Goal: Communication & Community: Answer question/provide support

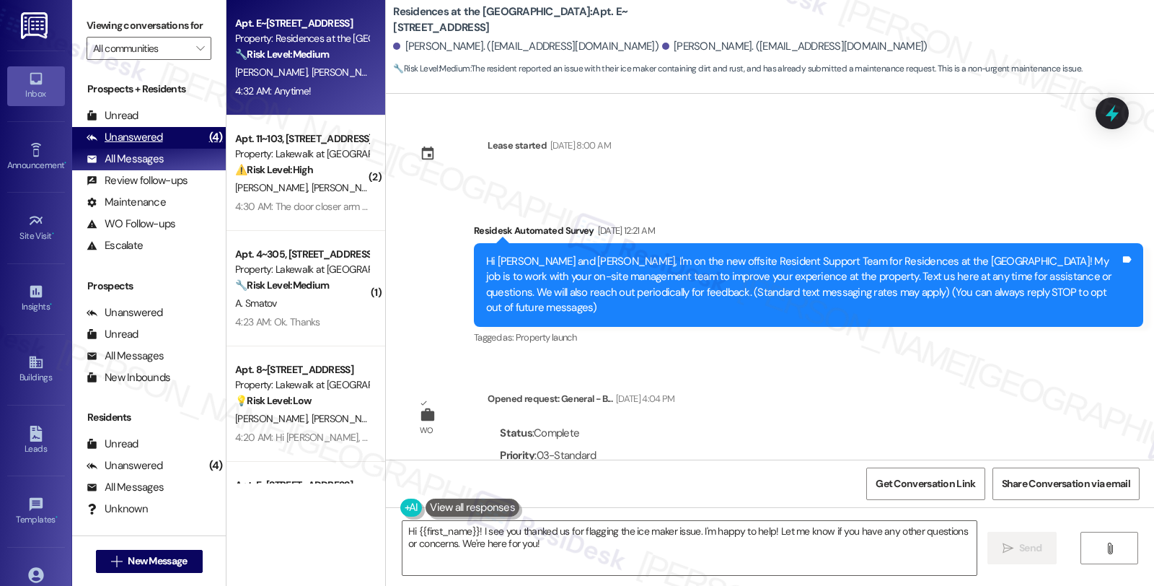
scroll to position [2515, 0]
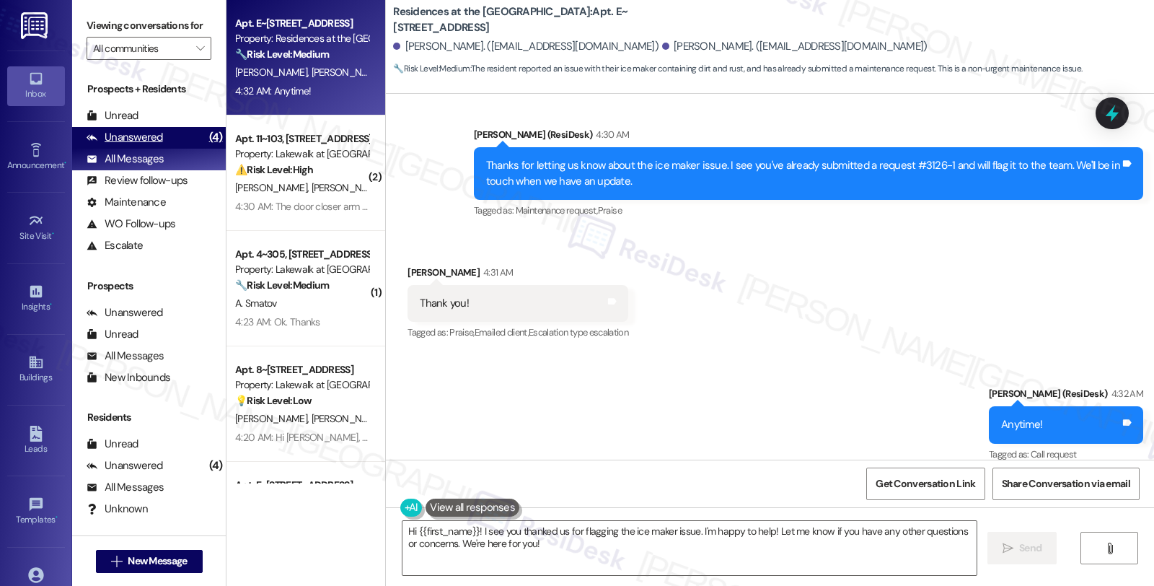
click at [167, 149] on div "Unanswered (4)" at bounding box center [149, 138] width 154 height 22
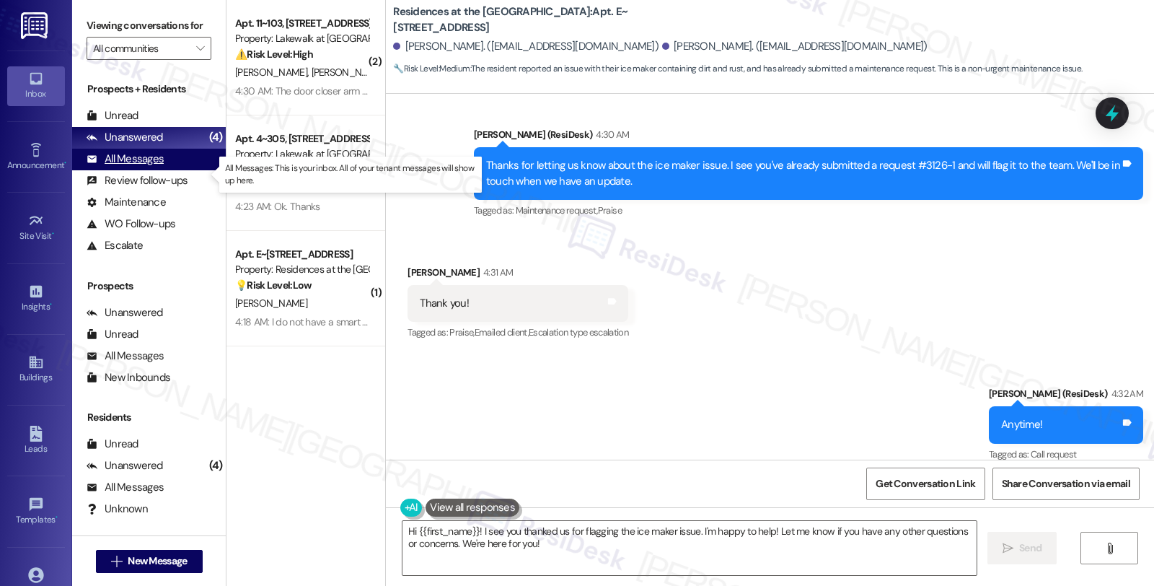
click at [151, 167] on div "All Messages" at bounding box center [125, 158] width 77 height 15
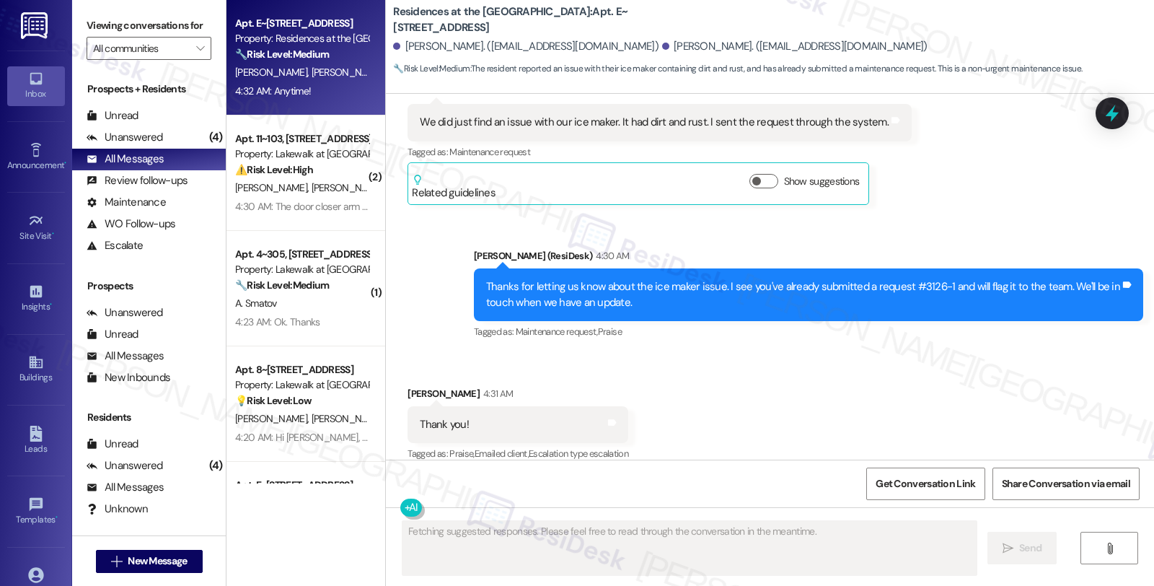
scroll to position [2793, 0]
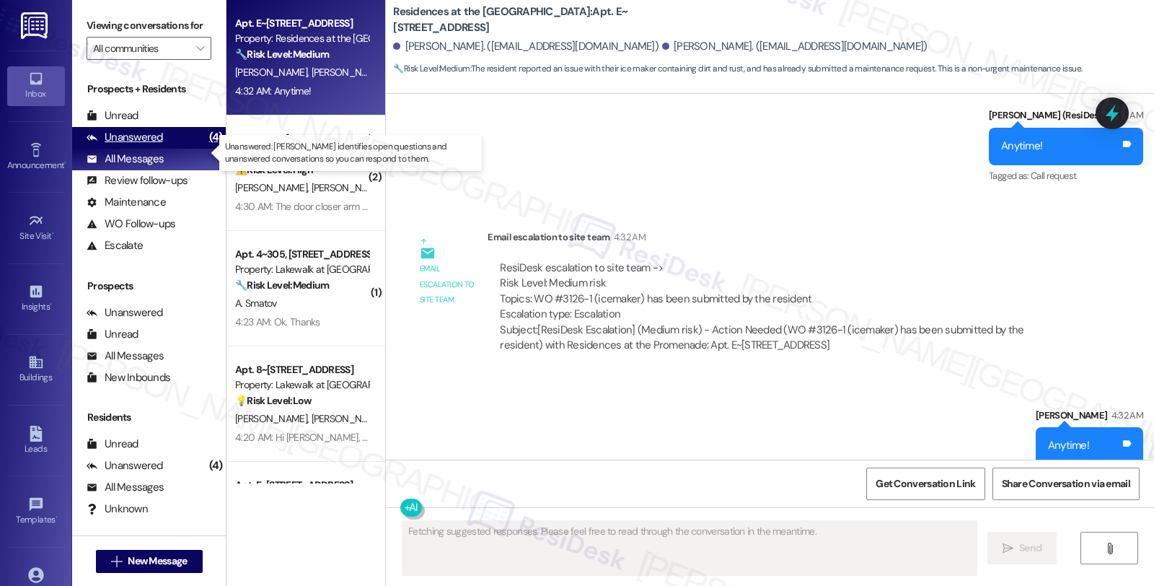
click at [168, 149] on div "Unanswered (4)" at bounding box center [149, 138] width 154 height 22
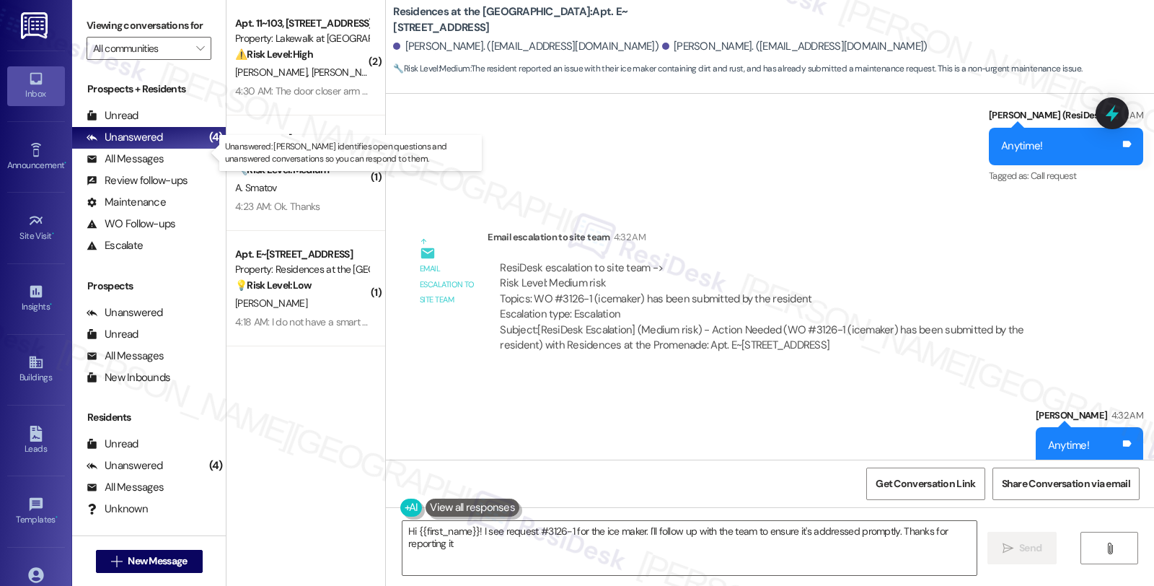
type textarea "Hi {{first_name}}! I see request #3126-1 for the ice maker. I'll follow up with…"
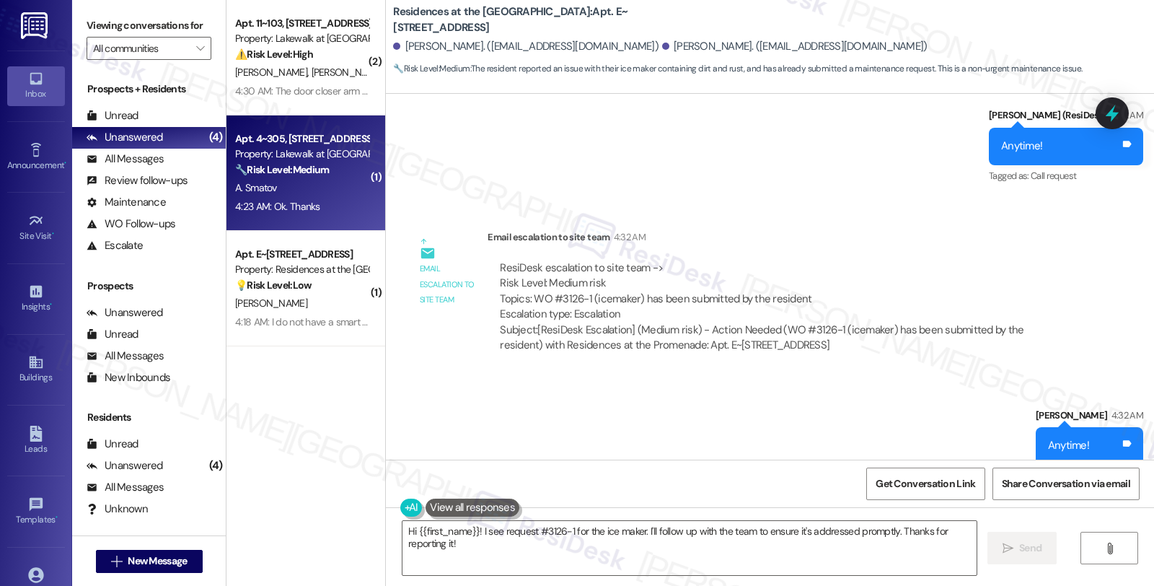
click at [350, 203] on div "4:23 AM: Ok. Thanks 4:23 AM: Ok. Thanks" at bounding box center [302, 207] width 136 height 18
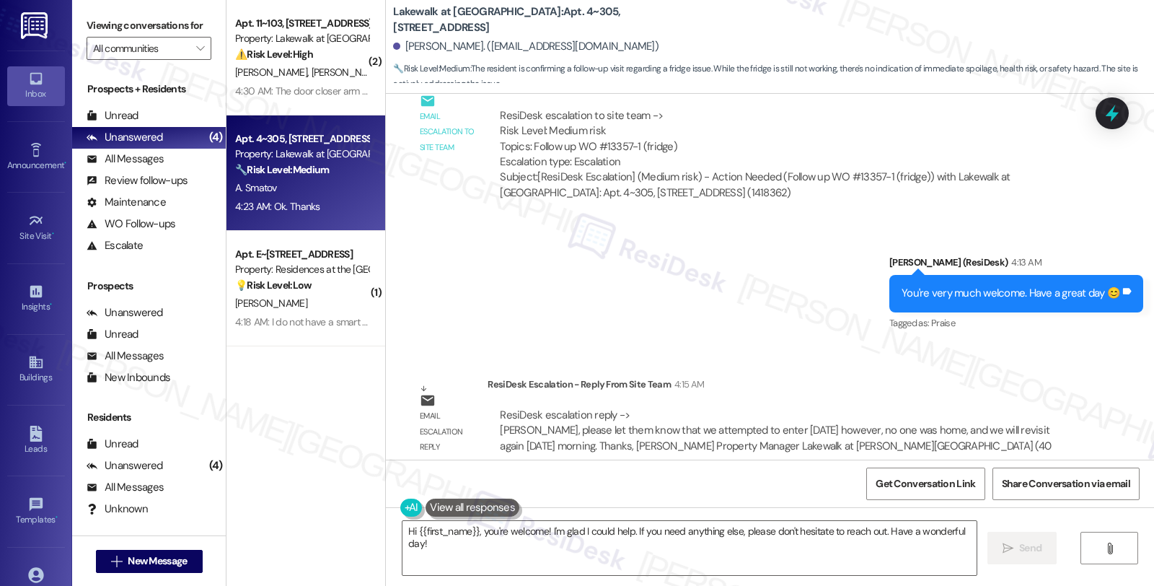
scroll to position [1455, 0]
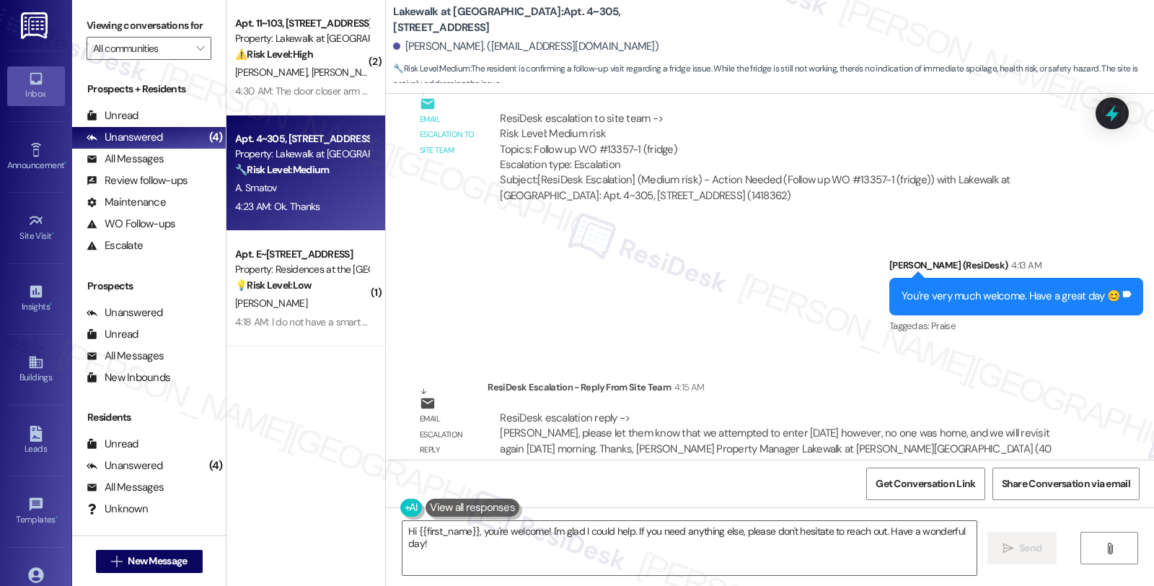
click at [573, 534] on textarea "Hi {{first_name}}, you're welcome! I'm glad I could help. If you need anything …" at bounding box center [689, 548] width 574 height 54
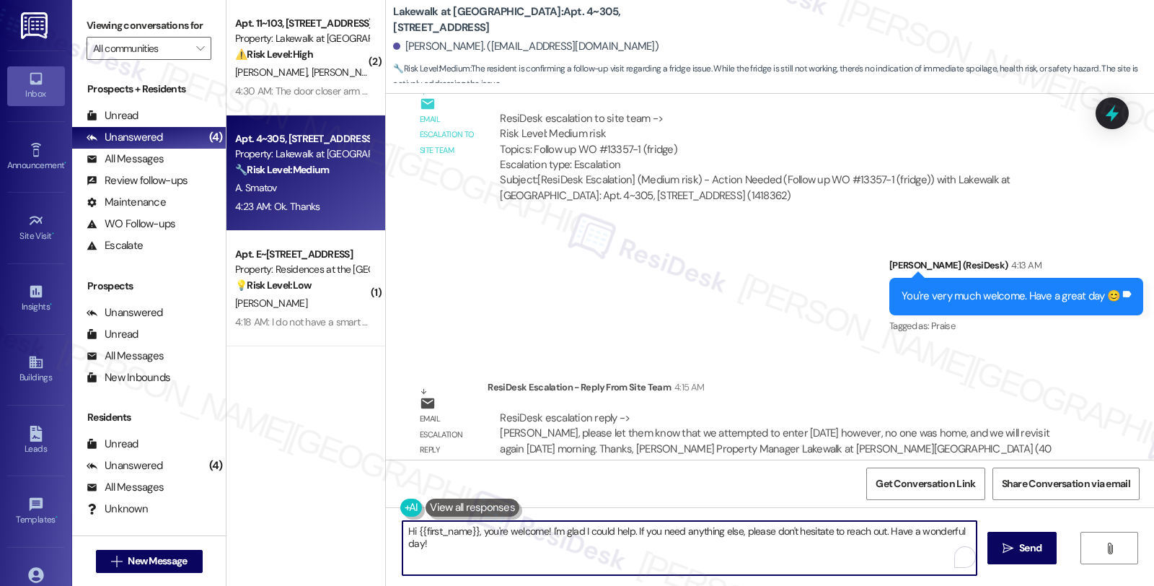
scroll to position [1696, 0]
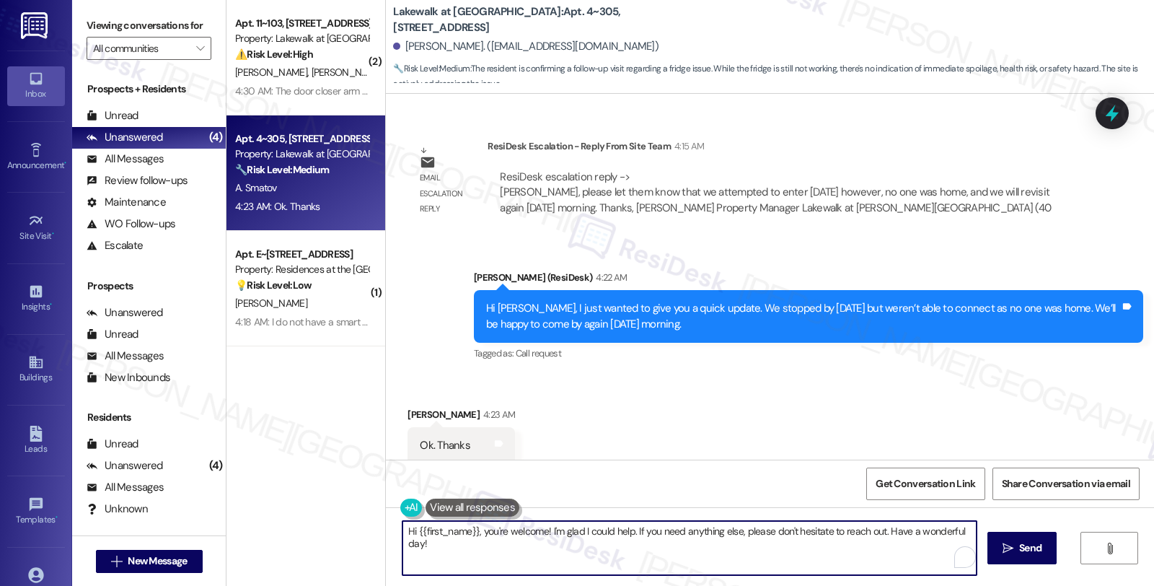
click at [515, 530] on textarea "Hi {{first_name}}, you're welcome! I'm glad I could help. If you need anything …" at bounding box center [689, 548] width 574 height 54
type textarea "Anytime!"
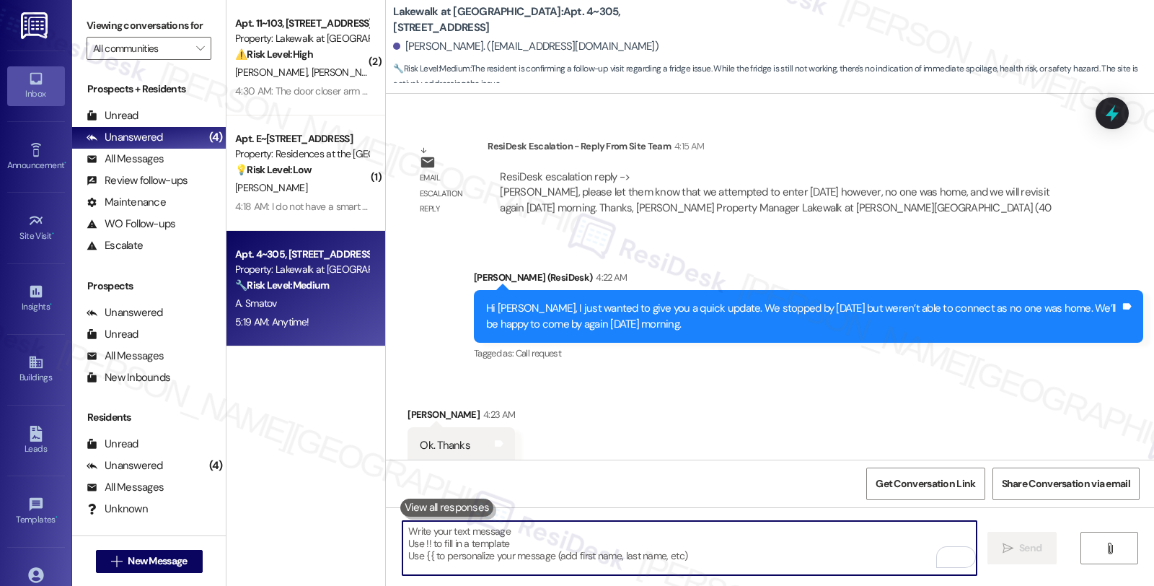
scroll to position [1797, 0]
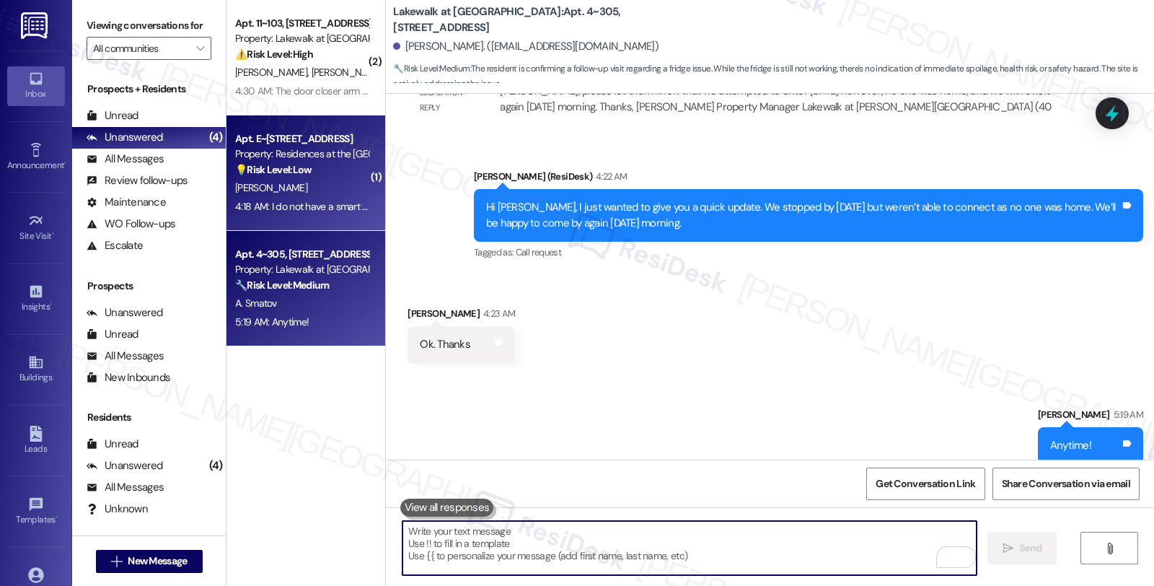
click at [333, 182] on div "[PERSON_NAME]" at bounding box center [302, 188] width 136 height 18
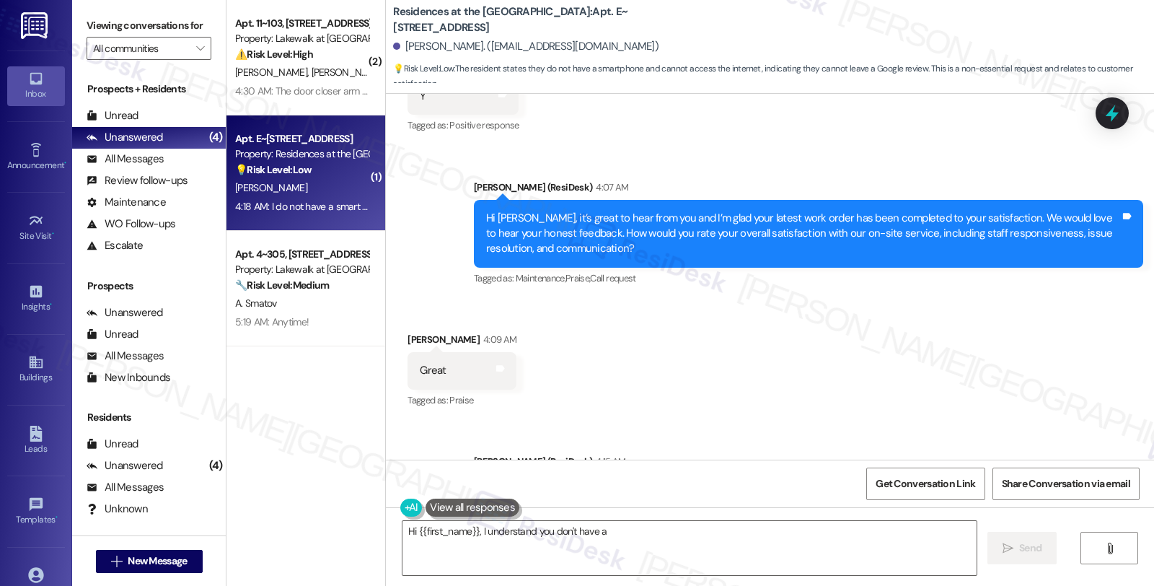
scroll to position [638, 0]
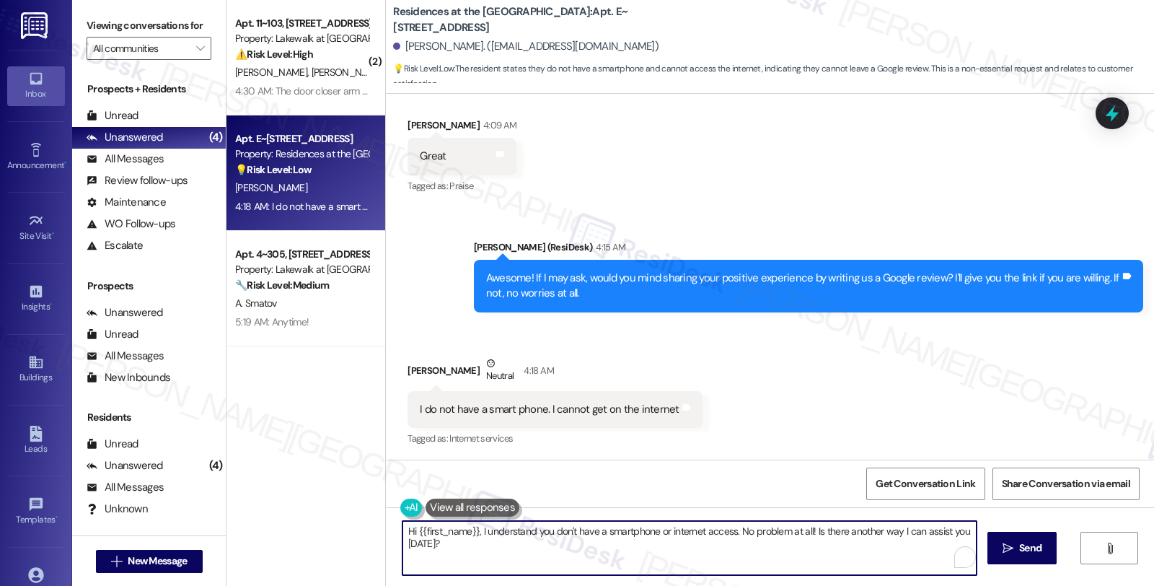
drag, startPoint x: 420, startPoint y: 523, endPoint x: 322, endPoint y: 517, distance: 98.2
click at [322, 517] on div "( 2 ) Apt. 11~103, [STREET_ADDRESS] Property: Lakewalk at [GEOGRAPHIC_DATA] ⚠️ …" at bounding box center [689, 293] width 927 height 586
drag, startPoint x: 435, startPoint y: 546, endPoint x: 262, endPoint y: 516, distance: 175.7
click at [262, 516] on div "( 2 ) Apt. 11~103, [STREET_ADDRESS] Property: Lakewalk at [GEOGRAPHIC_DATA] ⚠️ …" at bounding box center [689, 293] width 927 height 586
click at [596, 539] on textarea "No problem!" at bounding box center [689, 548] width 574 height 54
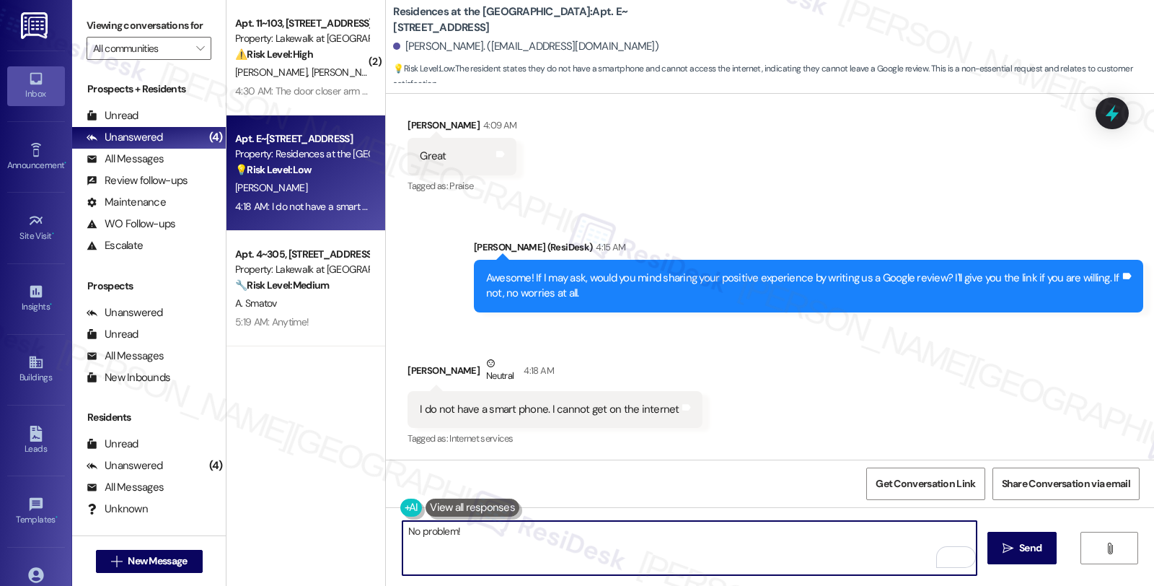
paste textarea "If you ever need anything in the future, please don't hesitate to reach out. Ha…"
click at [616, 523] on textarea "No problem! If you ever need anything in the future, please don't hesitate to r…" at bounding box center [689, 548] width 574 height 54
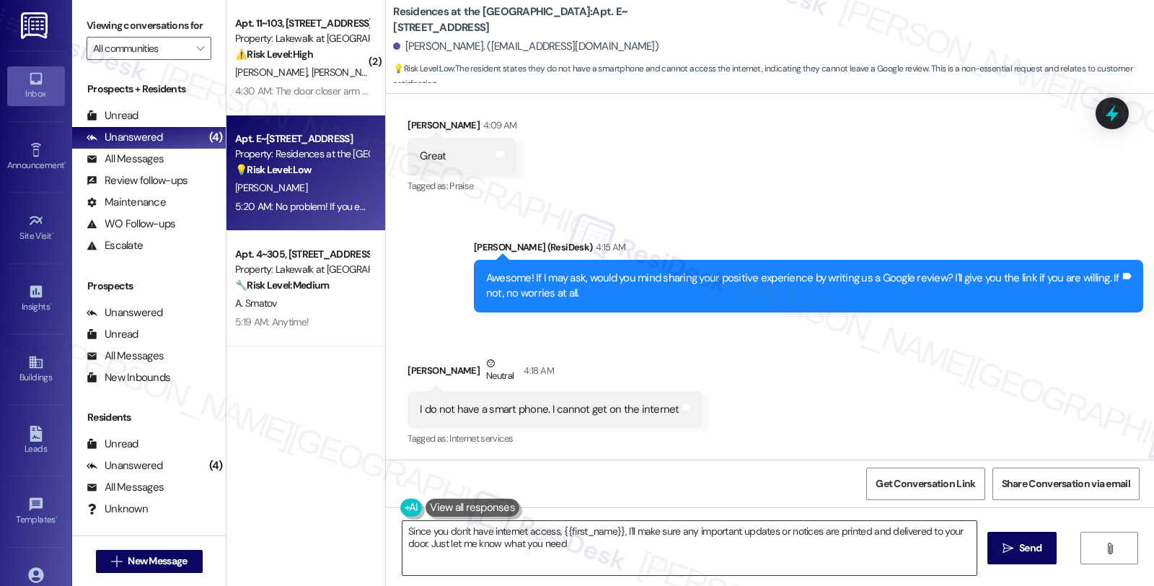
type textarea "Since you don't have internet access, {{first_name}}, I'll make sure any import…"
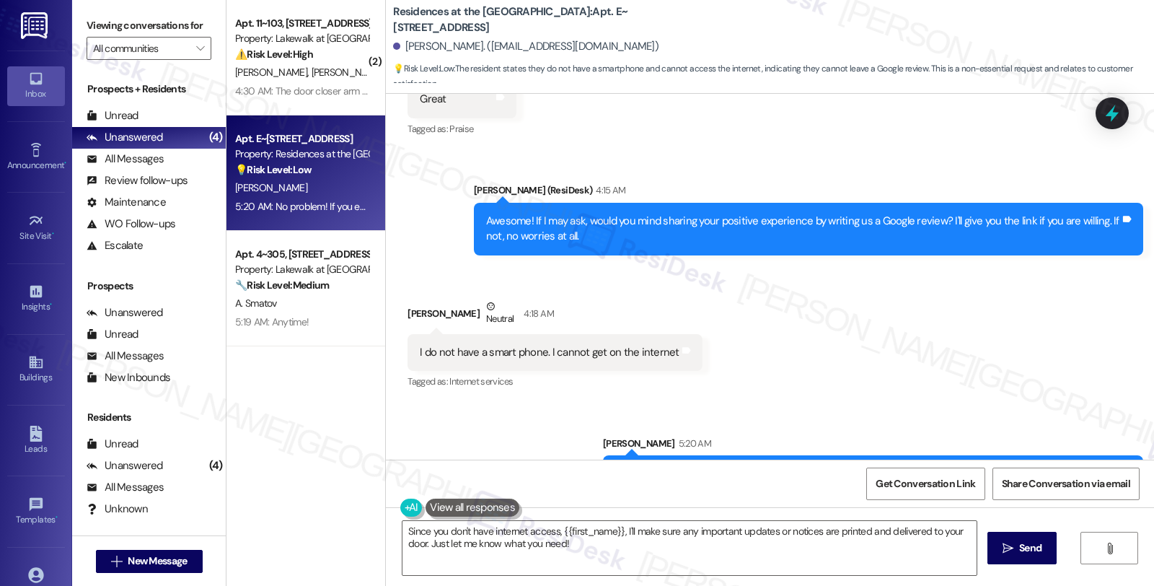
scroll to position [738, 0]
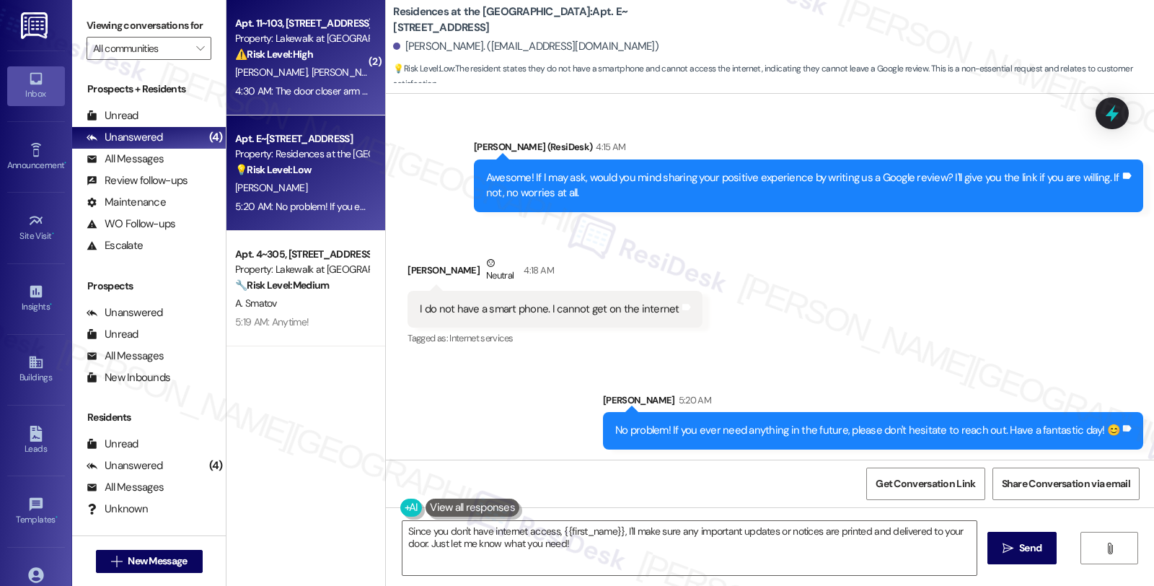
click at [337, 63] on div "[PERSON_NAME] [PERSON_NAME] Dos [PERSON_NAME] Bahia" at bounding box center [302, 72] width 136 height 18
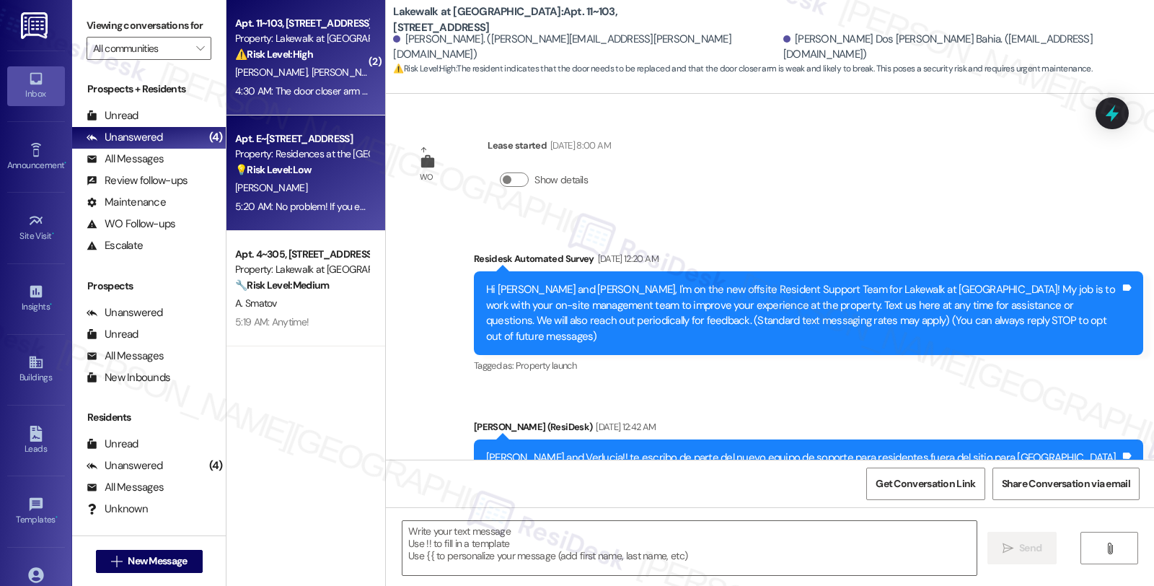
scroll to position [4642, 0]
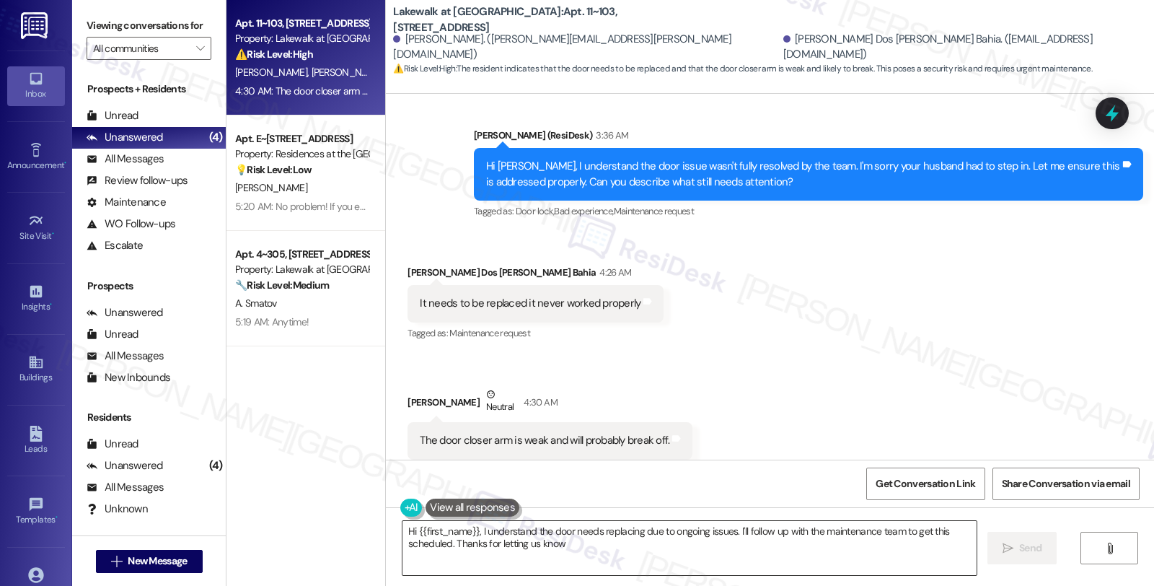
type textarea "Hi {{first_name}}, I understand the door needs replacing due to ongoing issues.…"
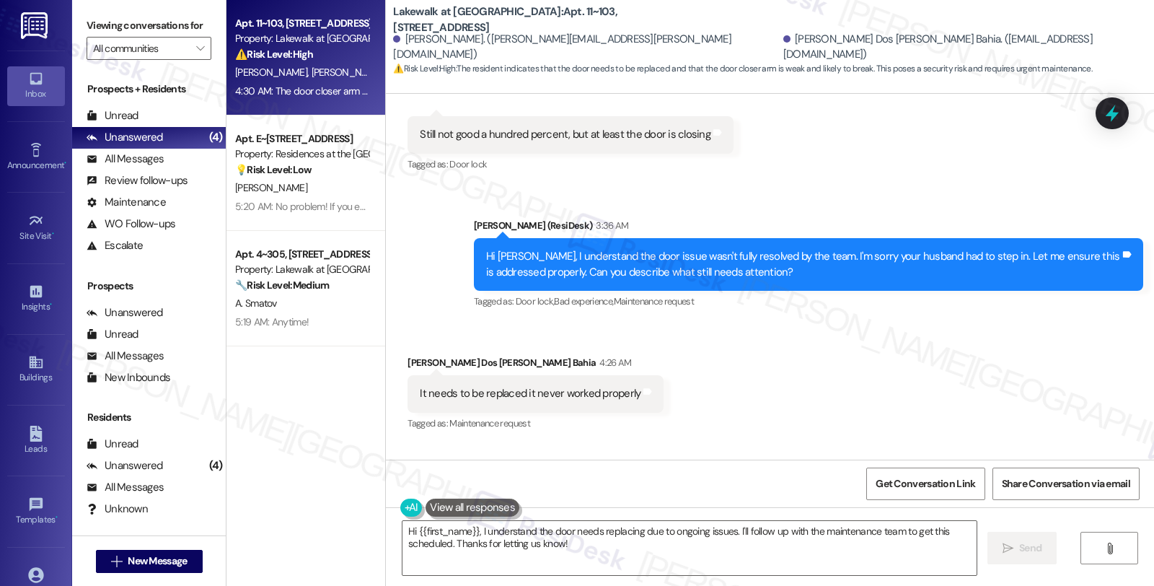
scroll to position [4401, 0]
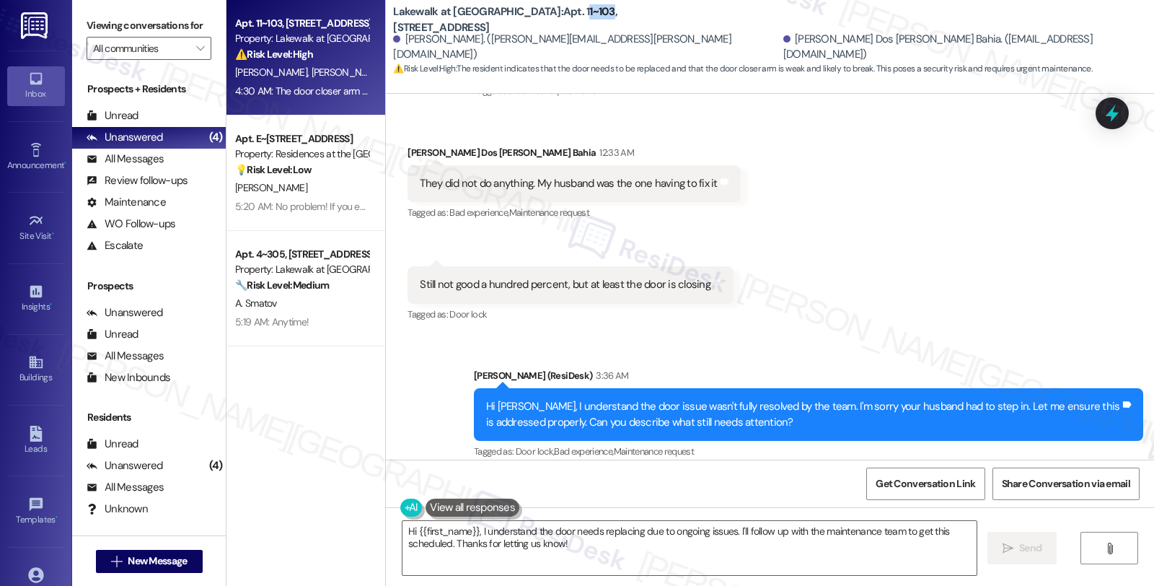
drag, startPoint x: 502, startPoint y: 18, endPoint x: 529, endPoint y: 22, distance: 27.6
click at [529, 22] on b "Lakewalk at [GEOGRAPHIC_DATA]: Apt. 11~103, [STREET_ADDRESS]" at bounding box center [537, 19] width 288 height 31
click at [514, 19] on b "Lakewalk at [GEOGRAPHIC_DATA]: Apt. 11~103, [STREET_ADDRESS]" at bounding box center [537, 19] width 288 height 31
drag, startPoint x: 500, startPoint y: 17, endPoint x: 527, endPoint y: 18, distance: 26.7
click at [527, 18] on b "Lakewalk at [GEOGRAPHIC_DATA]: Apt. 11~103, [STREET_ADDRESS]" at bounding box center [537, 19] width 288 height 31
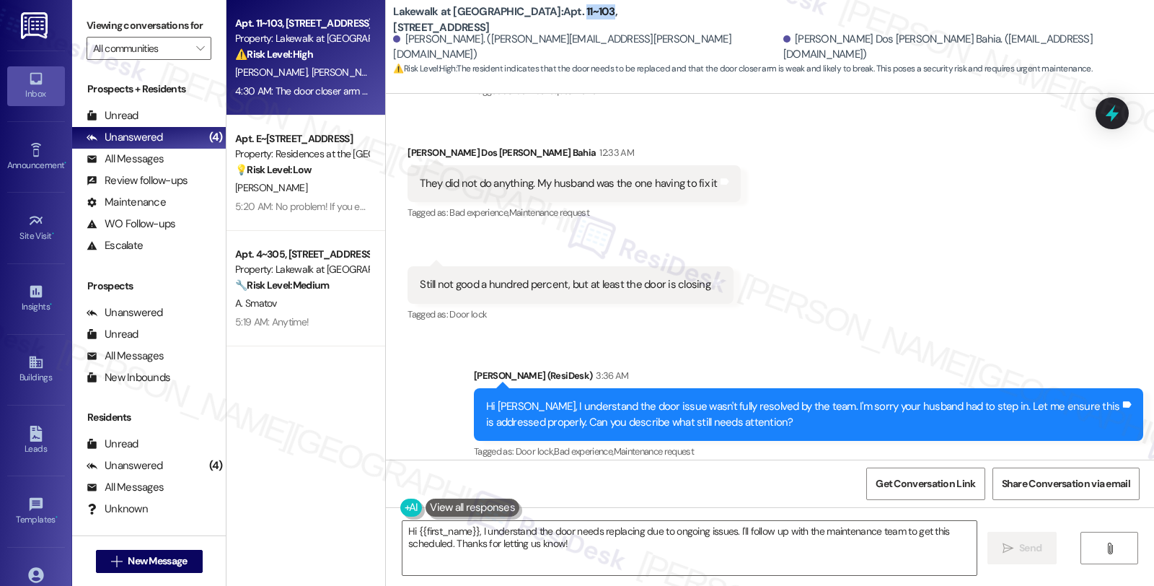
copy b "11~103"
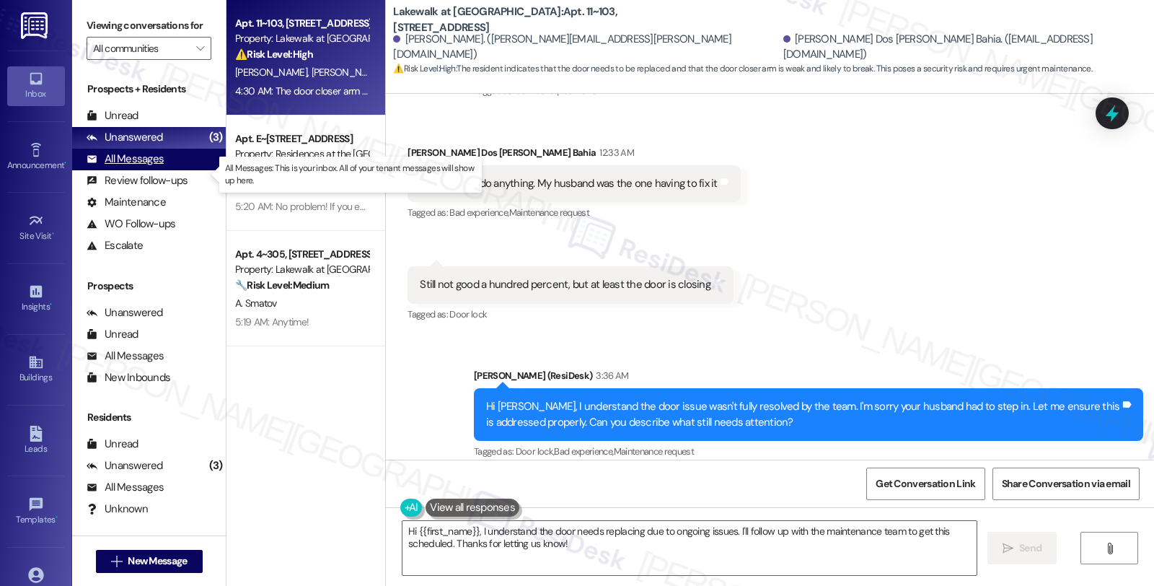
click at [150, 167] on div "All Messages" at bounding box center [125, 158] width 77 height 15
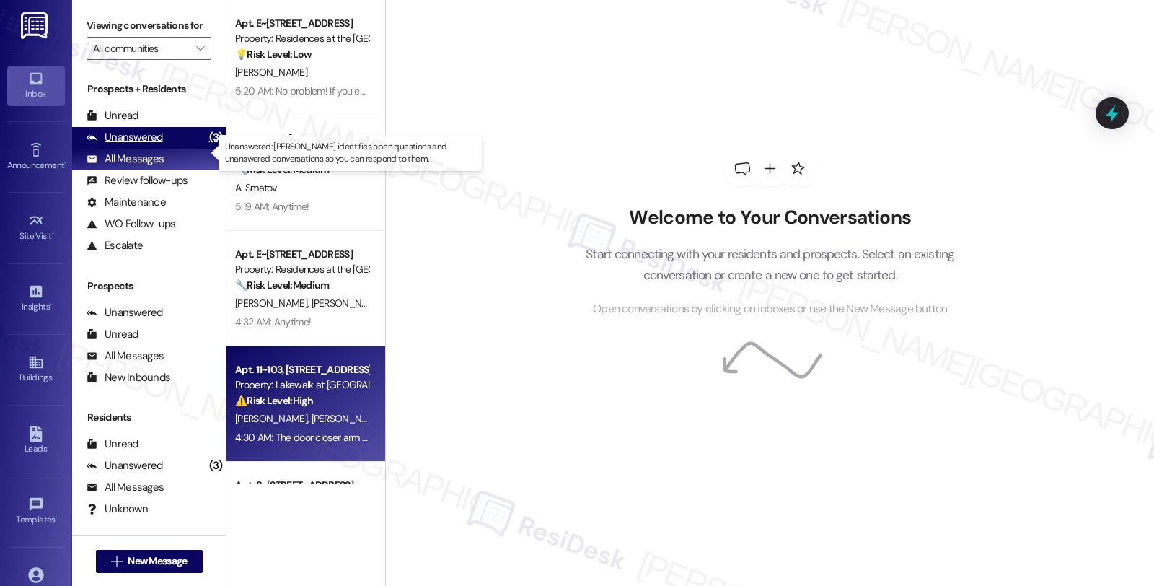
click at [150, 145] on div "Unanswered" at bounding box center [125, 137] width 76 height 15
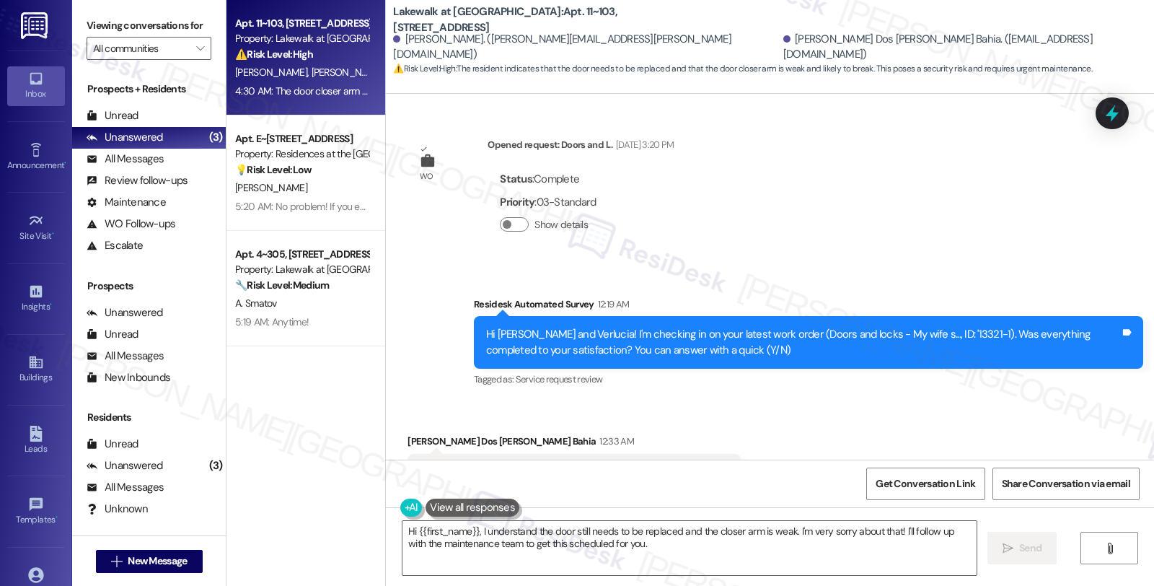
scroll to position [4081, 0]
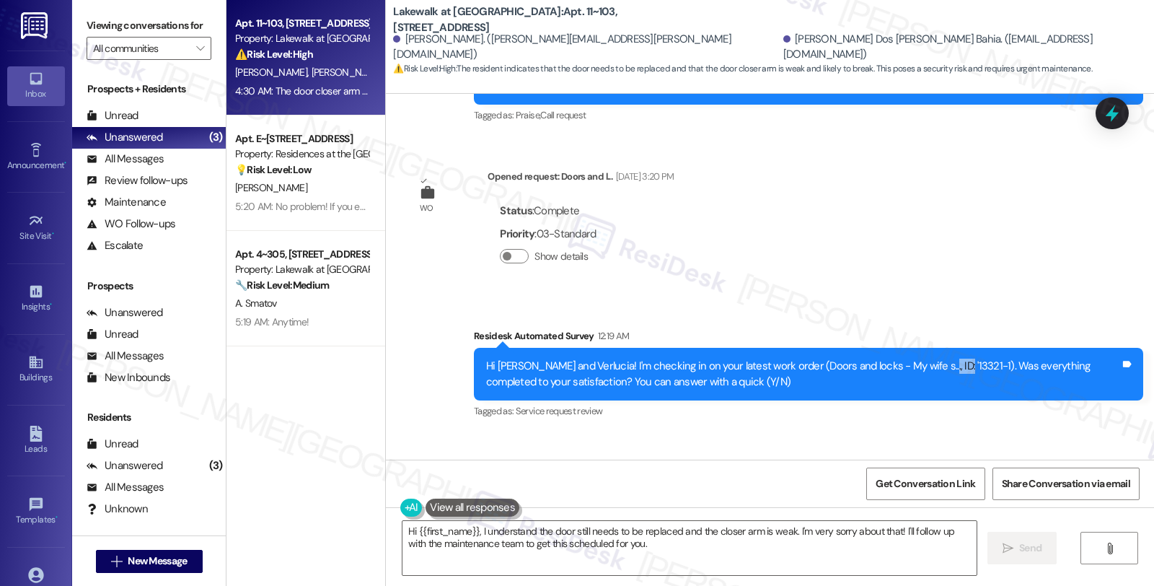
drag, startPoint x: 904, startPoint y: 330, endPoint x: 935, endPoint y: 330, distance: 30.3
click at [935, 358] on div "Hi [PERSON_NAME] and Verlucia! I'm checking in on your latest work order (Doors…" at bounding box center [803, 373] width 634 height 31
copy div "3321-1"
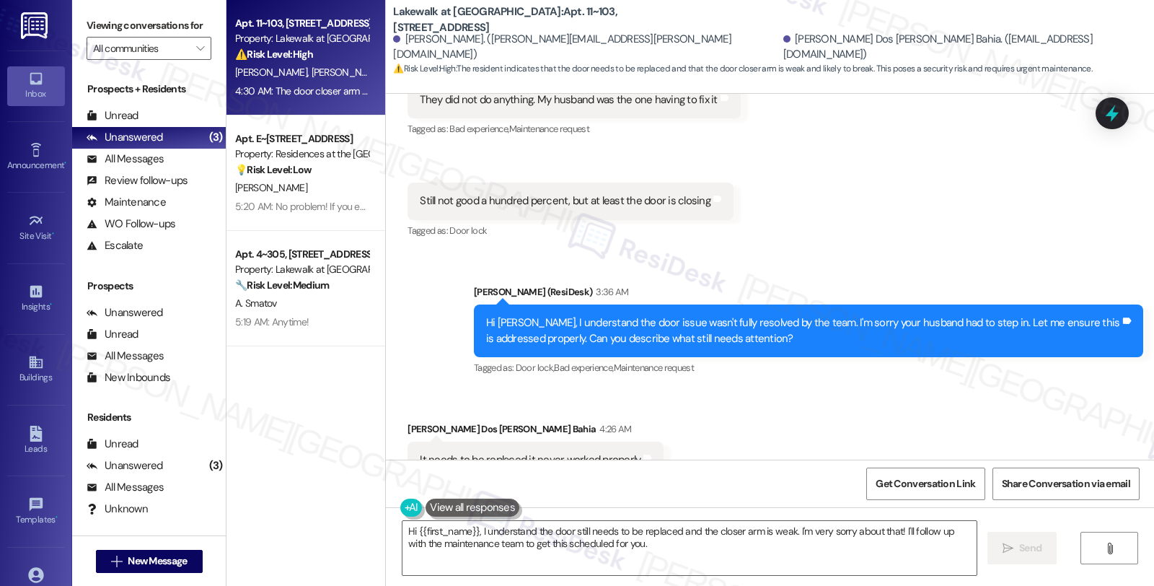
scroll to position [4481, 0]
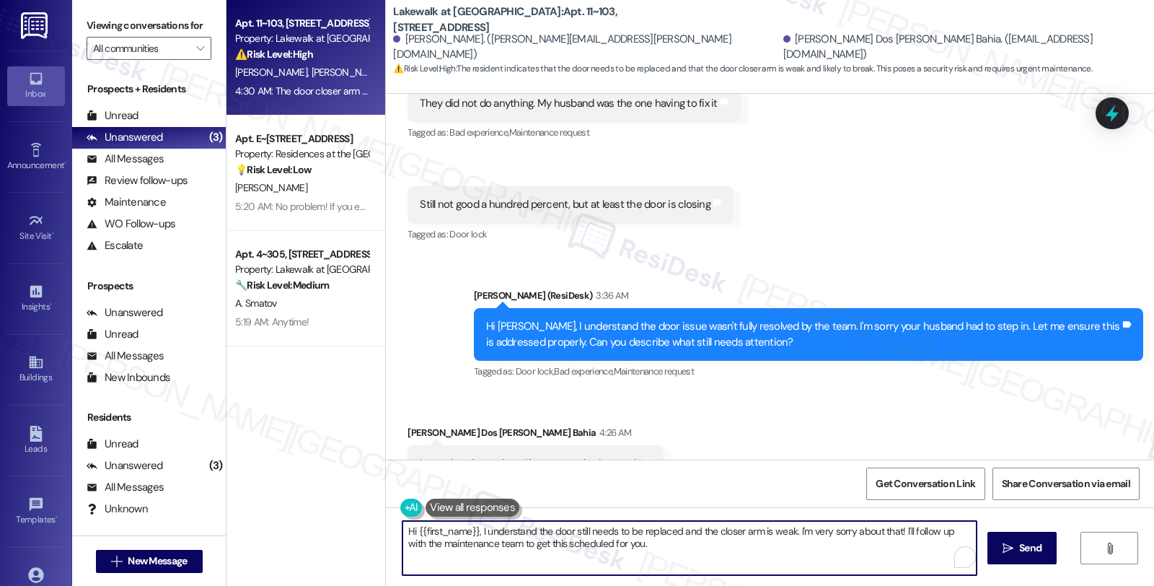
drag, startPoint x: 474, startPoint y: 532, endPoint x: 339, endPoint y: 509, distance: 136.8
click at [339, 509] on div "Apt. 11~103, [STREET_ADDRESS] Property: Lakewalk at [GEOGRAPHIC_DATA] ⚠️ Risk L…" at bounding box center [689, 293] width 927 height 586
click at [816, 544] on textarea "I understand the door still needs to be replaced and the closer arm is weak. I'…" at bounding box center [689, 548] width 574 height 54
drag, startPoint x: 819, startPoint y: 530, endPoint x: 837, endPoint y: 552, distance: 28.2
click at [837, 552] on textarea "I understand the door still needs to be replaced and the closer arm is weak. I'…" at bounding box center [689, 548] width 574 height 54
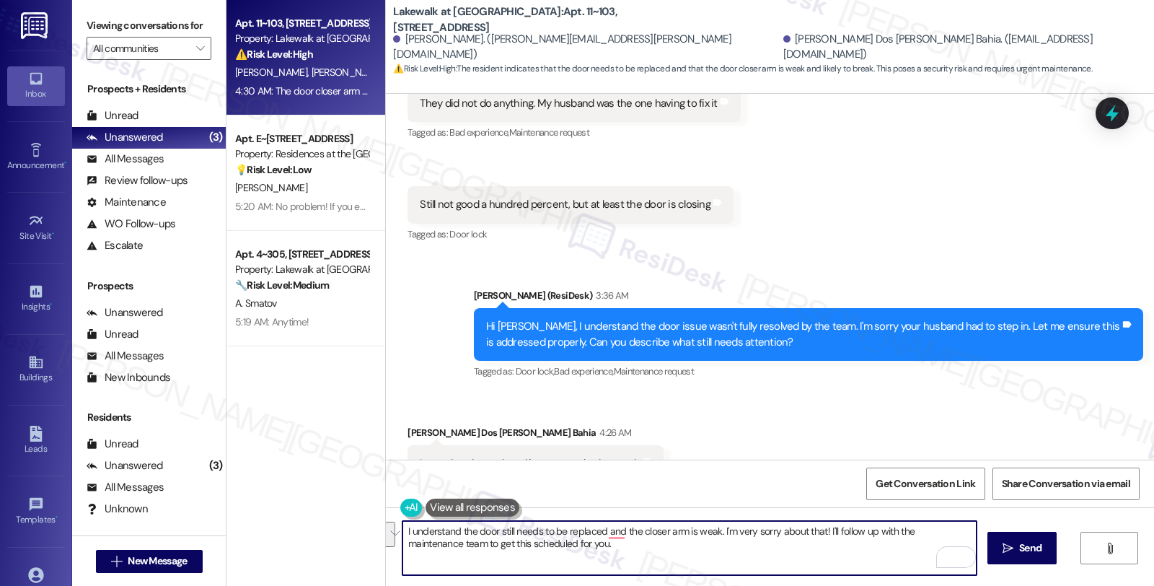
click at [823, 539] on textarea "I understand the door still needs to be replaced and the closer arm is weak. I'…" at bounding box center [689, 548] width 574 height 54
click at [712, 530] on textarea "I understand the door still needs to be replaced and the closer arm is weak. I'…" at bounding box center [689, 548] width 574 height 54
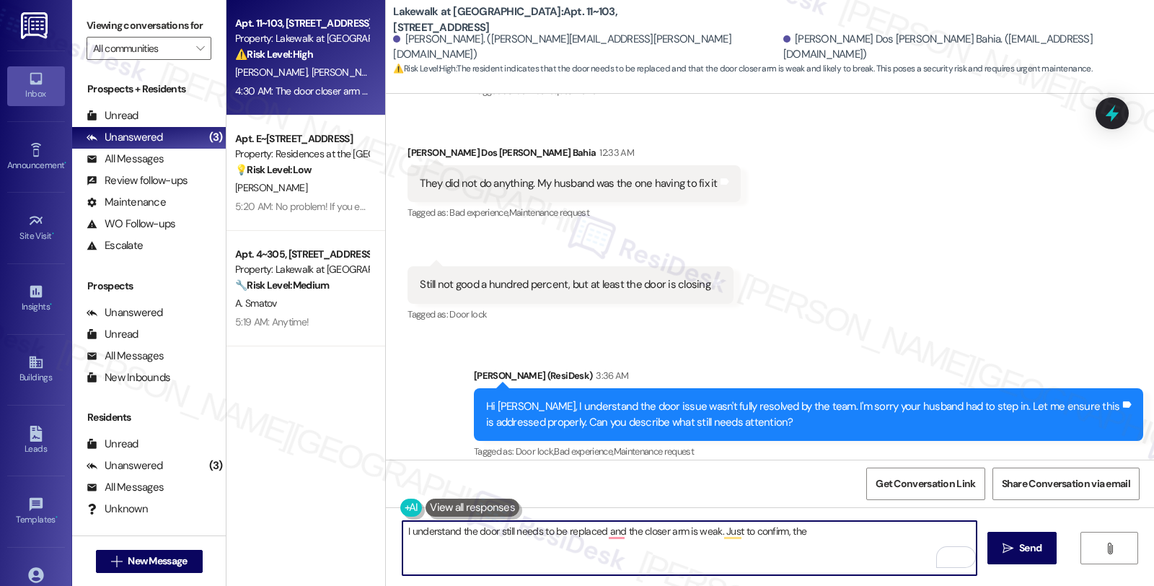
scroll to position [4321, 0]
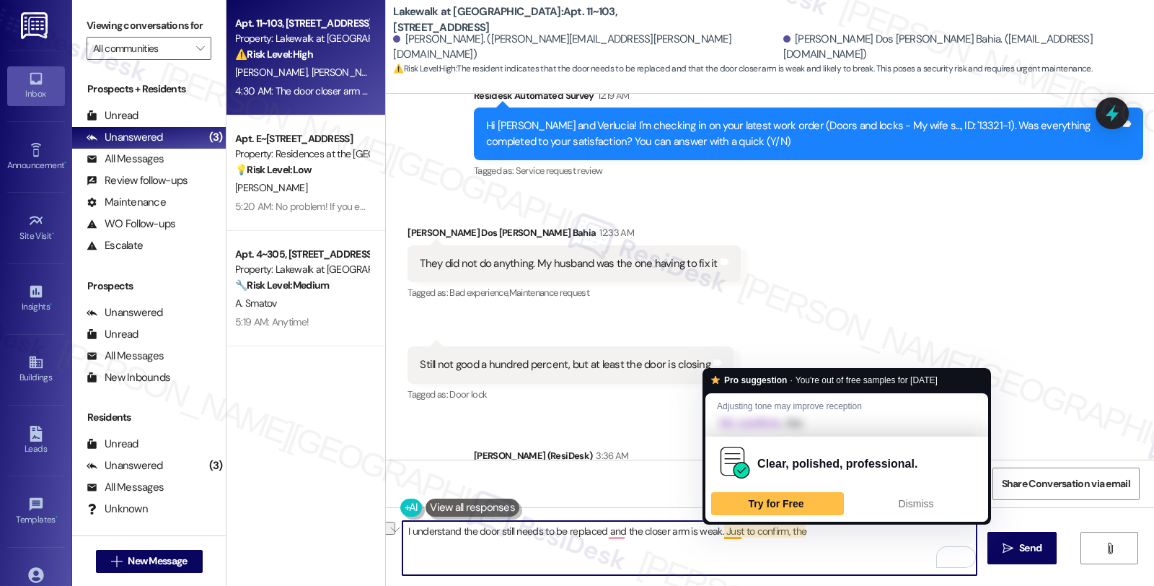
drag, startPoint x: 716, startPoint y: 532, endPoint x: 802, endPoint y: 543, distance: 86.5
click at [802, 543] on textarea "I understand the door still needs to be replaced and the closer arm is weak. Ju…" at bounding box center [689, 548] width 574 height 54
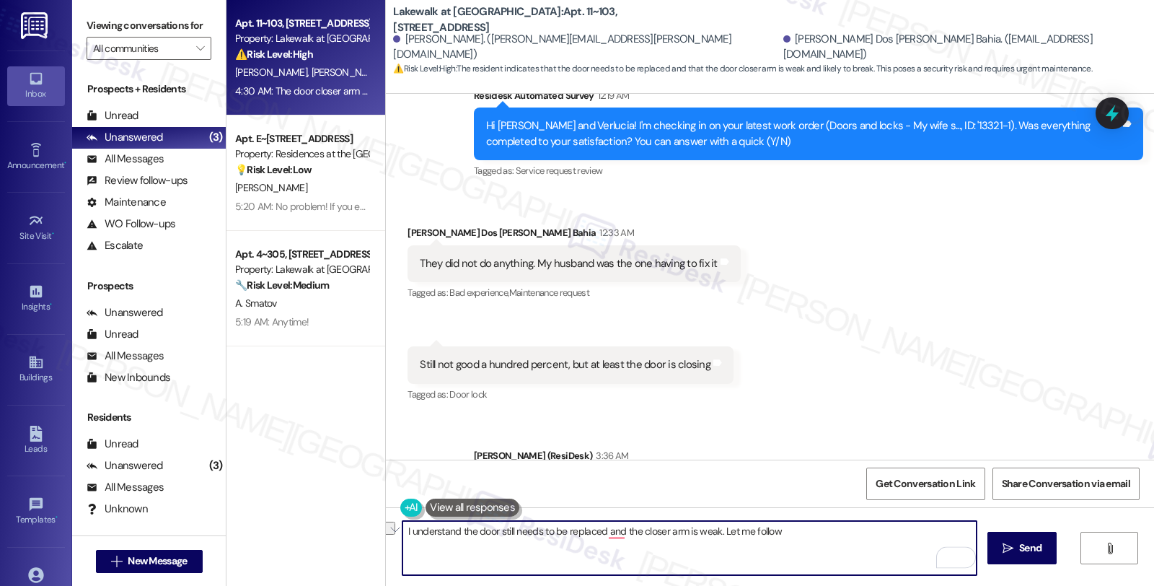
drag, startPoint x: 715, startPoint y: 525, endPoint x: 831, endPoint y: 529, distance: 116.1
click at [831, 529] on textarea "I understand the door still needs to be replaced and the closer arm is weak. Le…" at bounding box center [689, 548] width 574 height 54
type textarea "I understand the door still needs to be replaced and the closer arm is weak. We…"
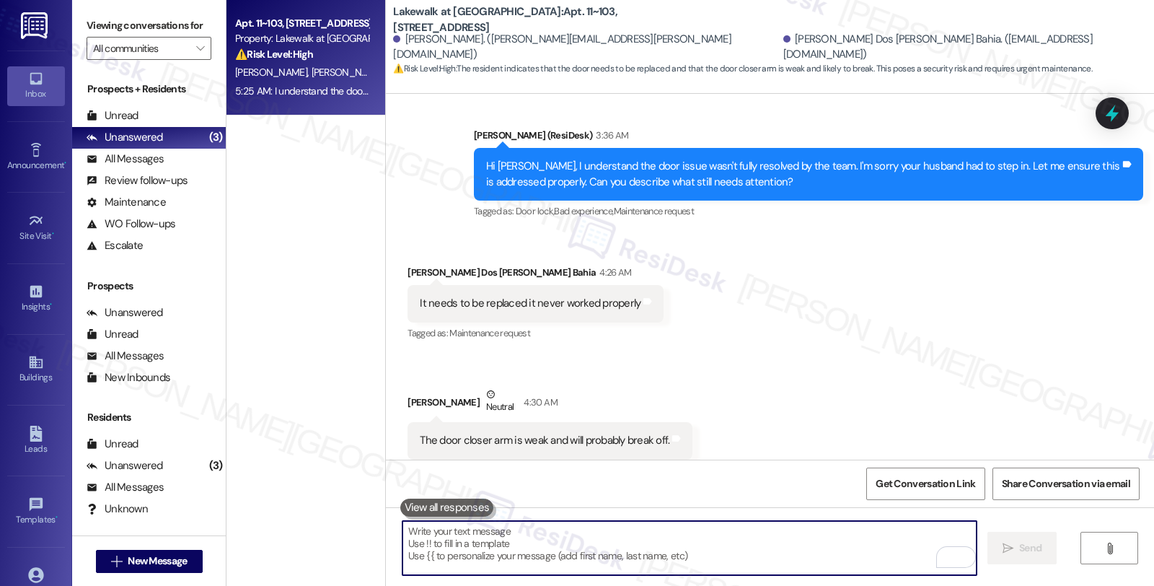
scroll to position [4758, 0]
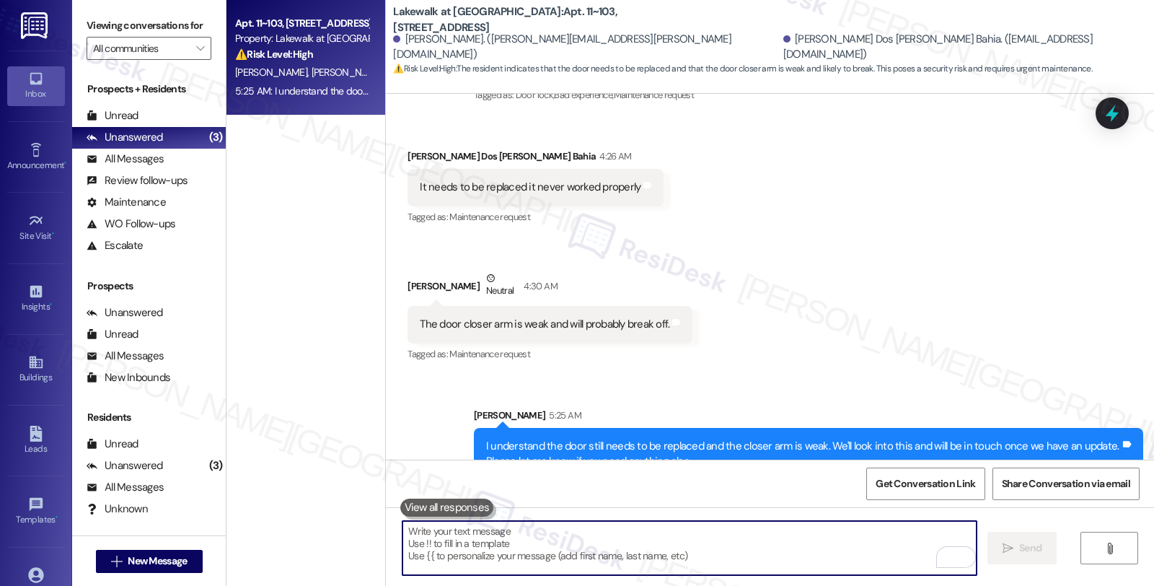
click at [1108, 99] on div at bounding box center [1111, 113] width 33 height 32
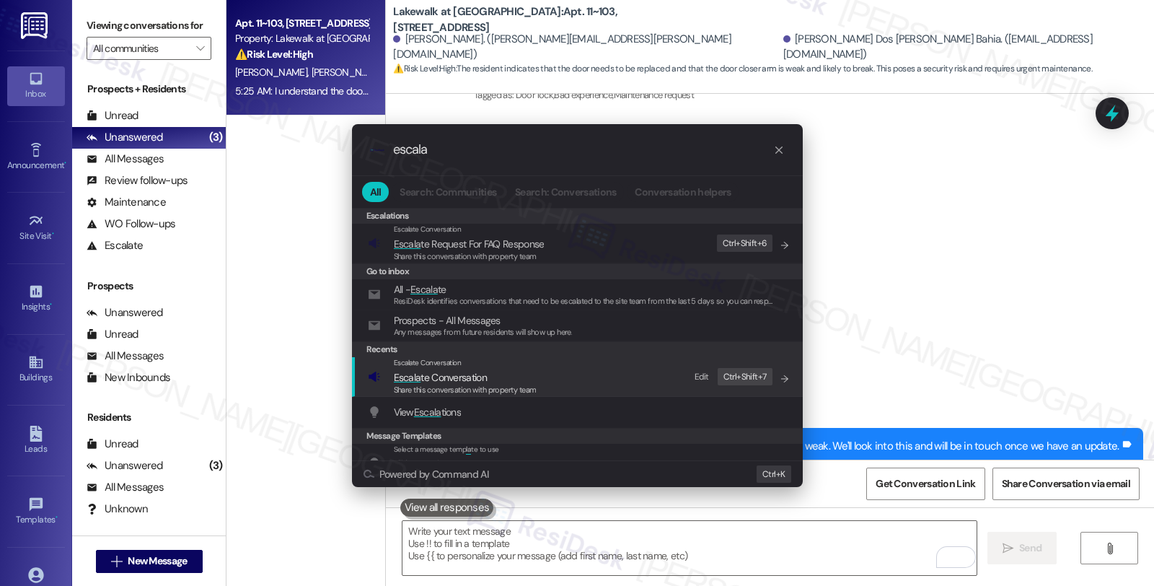
type input "escala"
click at [438, 375] on span "Escala te Conversation" at bounding box center [440, 377] width 93 height 13
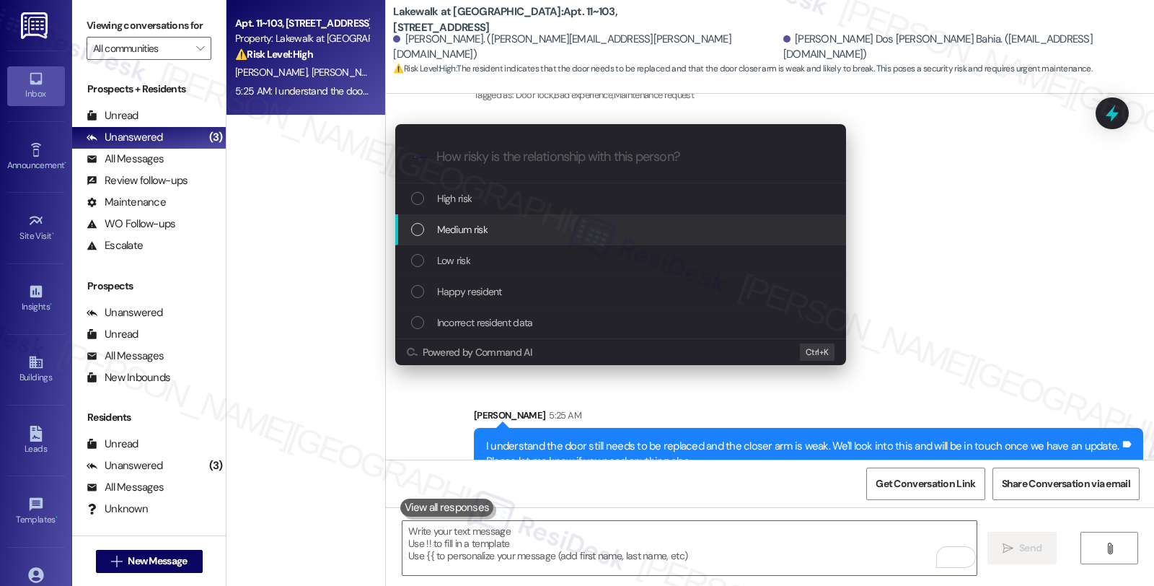
click at [444, 232] on span "Medium risk" at bounding box center [462, 229] width 50 height 16
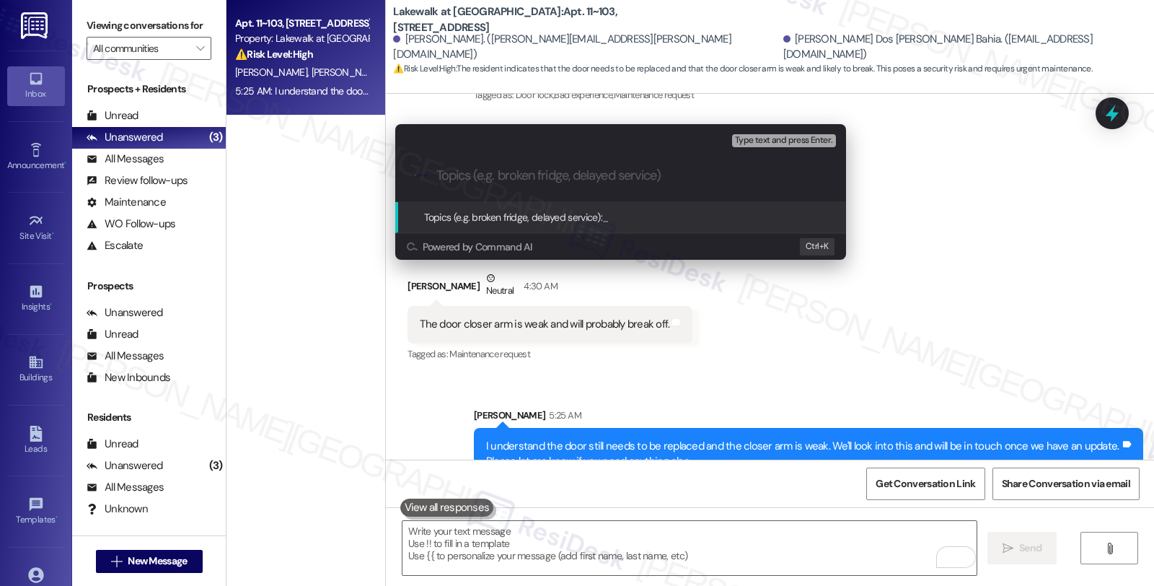
click at [993, 323] on div "Escalate Conversation Medium risk Topics (e.g. broken fridge, delayed service) …" at bounding box center [577, 293] width 1154 height 586
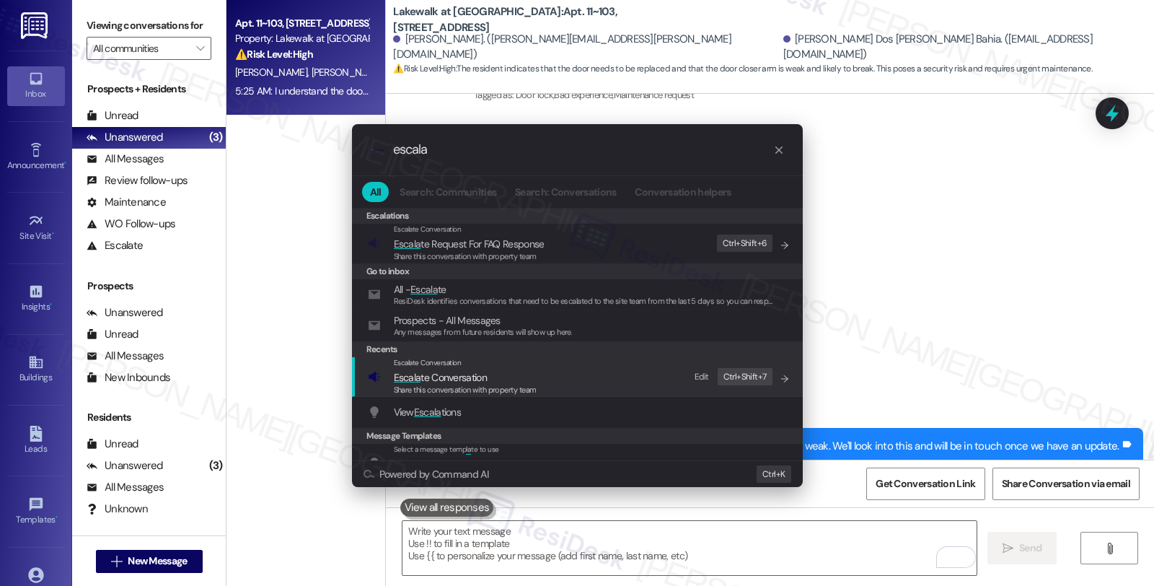
type input "escala"
click at [433, 382] on span "Escala te Conversation" at bounding box center [440, 377] width 93 height 13
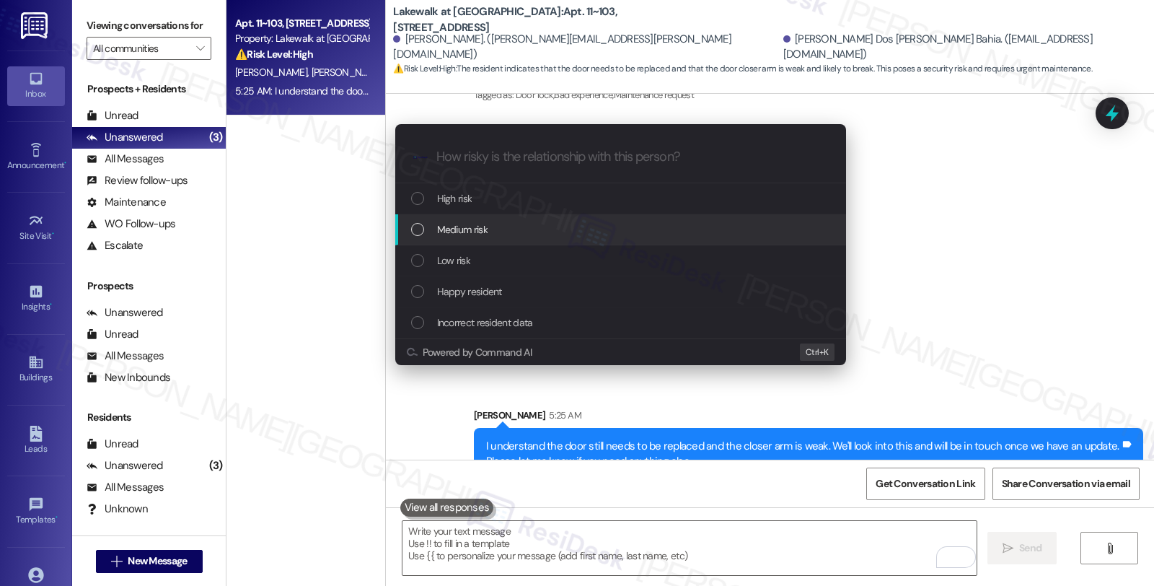
click at [454, 231] on span "Medium risk" at bounding box center [462, 229] width 50 height 16
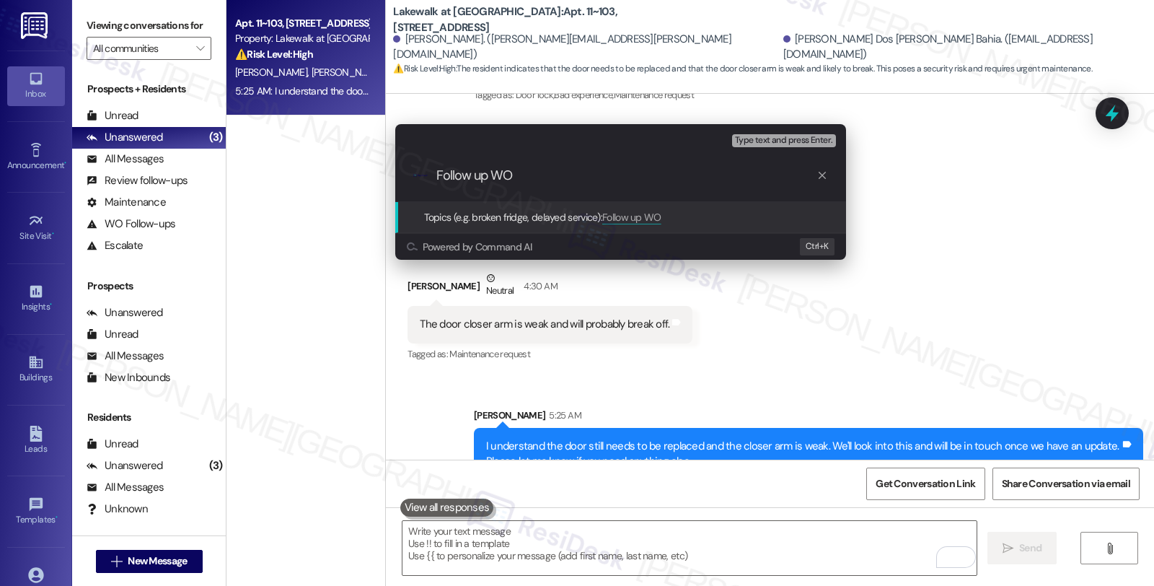
paste input "13321-1"
click at [516, 174] on input "Follow up WO 13321-1" at bounding box center [626, 175] width 380 height 15
type input "Follow up WO #13321-1"
drag, startPoint x: 680, startPoint y: 174, endPoint x: 276, endPoint y: 174, distance: 403.8
click at [276, 174] on div "Escalate Conversation Medium risk Topics (e.g. broken fridge, delayed service) …" at bounding box center [577, 293] width 1154 height 586
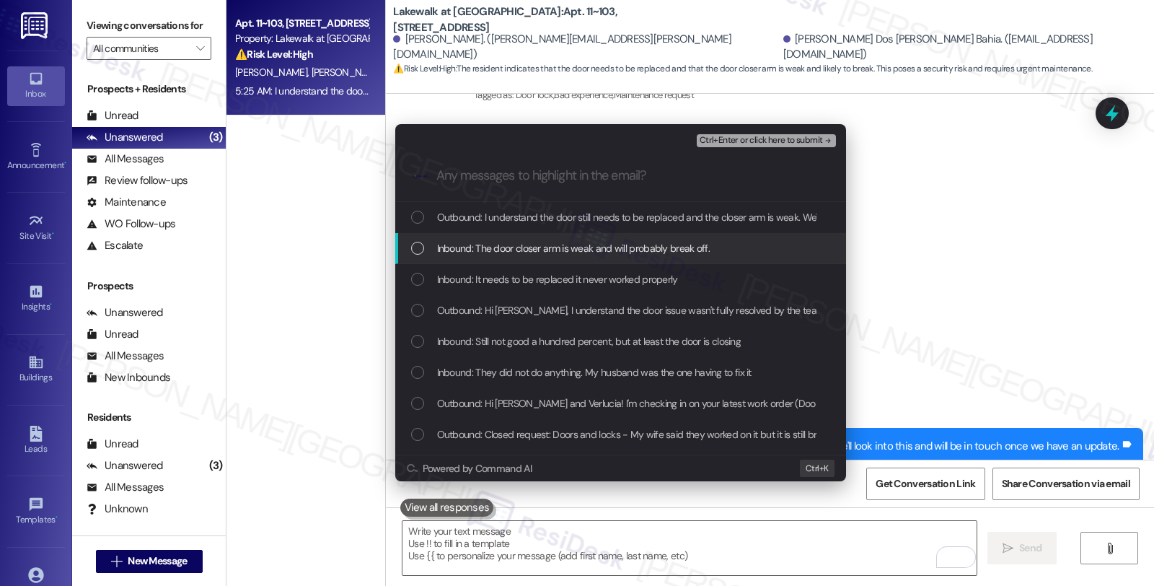
click at [515, 249] on span "Inbound: The door closer arm is weak and will probably break off." at bounding box center [573, 248] width 273 height 16
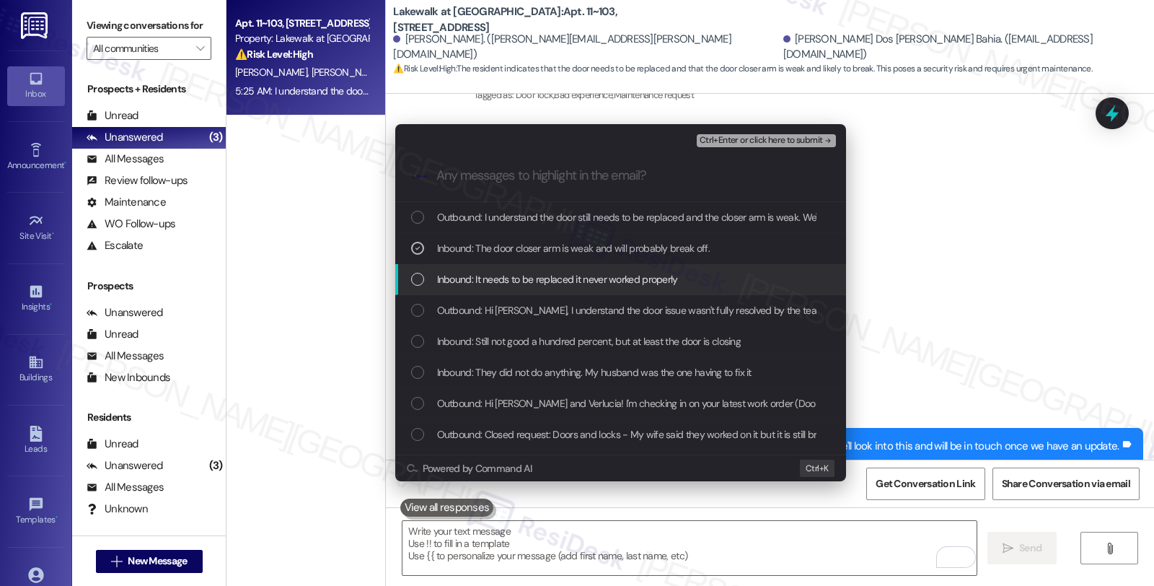
click at [508, 273] on span "Inbound: It needs to be replaced it never worked properly" at bounding box center [557, 279] width 241 height 16
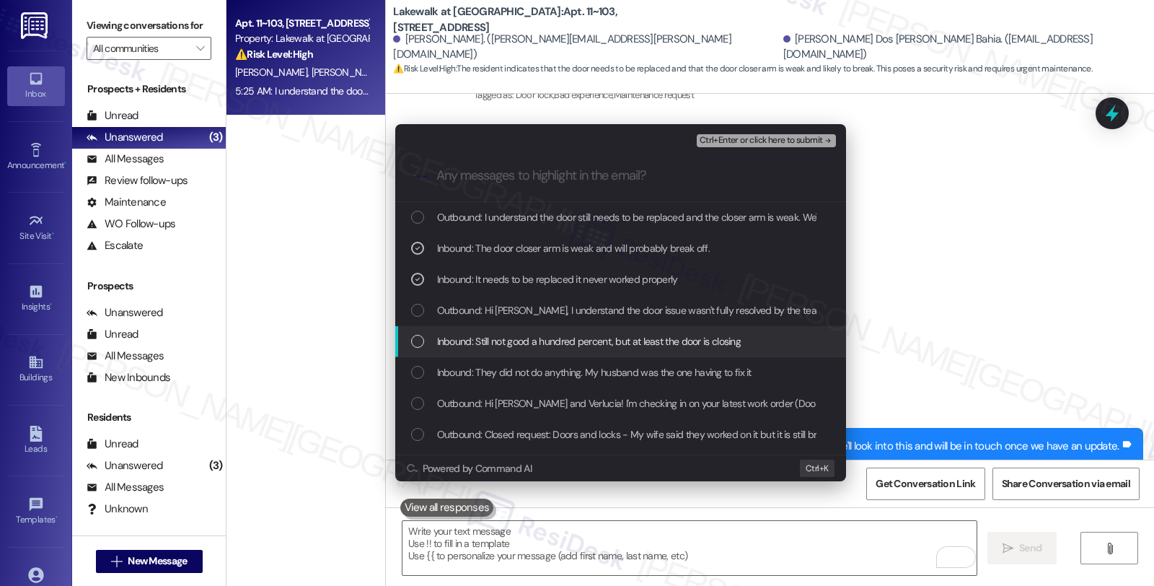
click at [515, 345] on span "Inbound: Still not good a hundred percent, but at least the door is closing" at bounding box center [589, 341] width 304 height 16
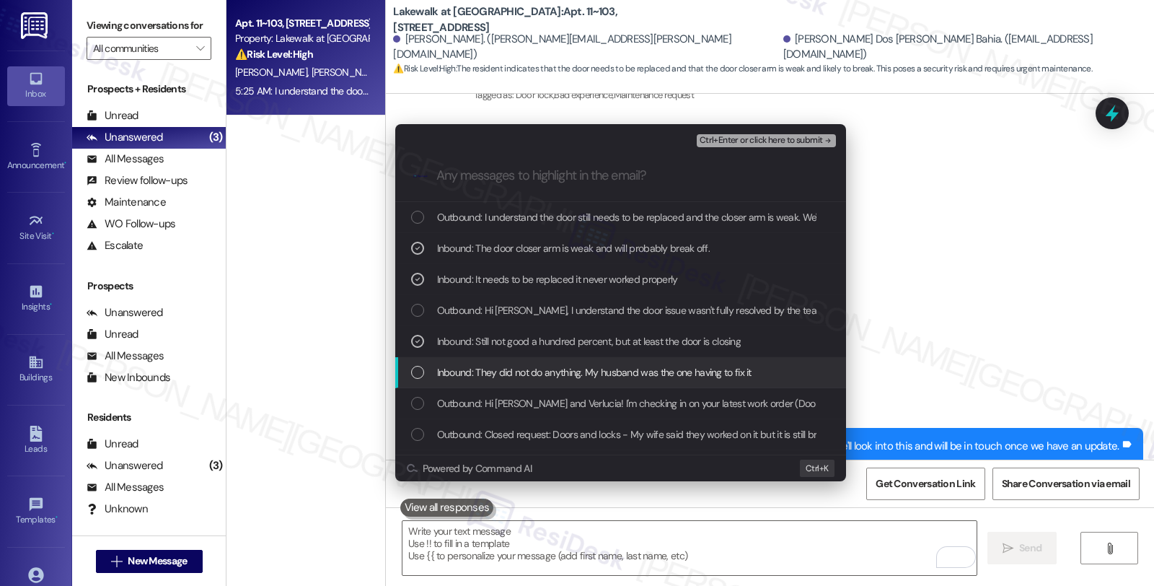
click at [498, 369] on span "Inbound: They did not do anything. My husband was the one having to fix it" at bounding box center [594, 372] width 314 height 16
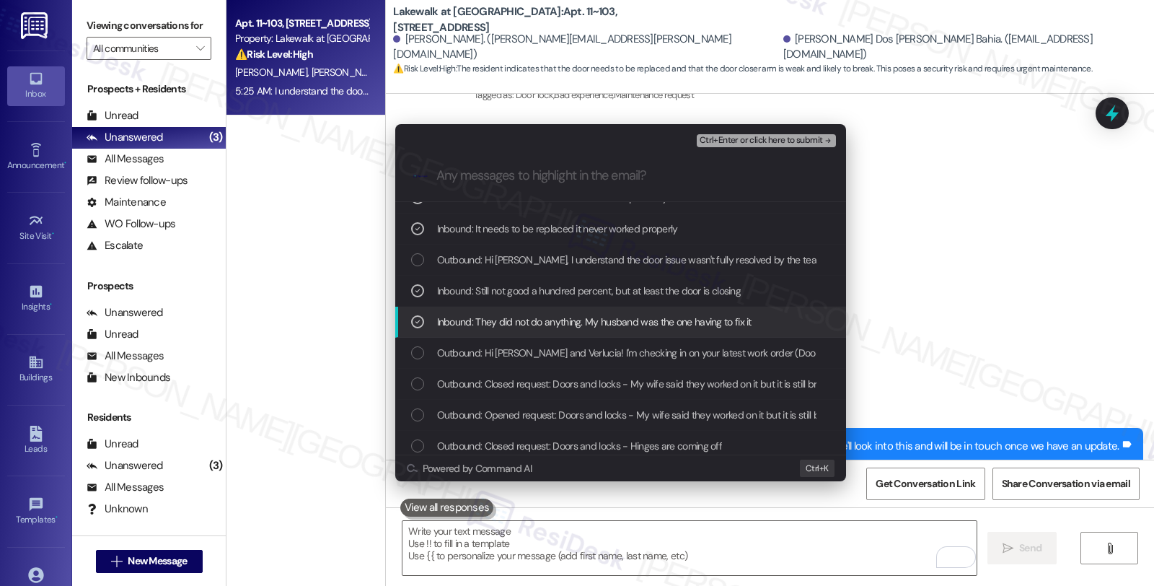
scroll to position [80, 0]
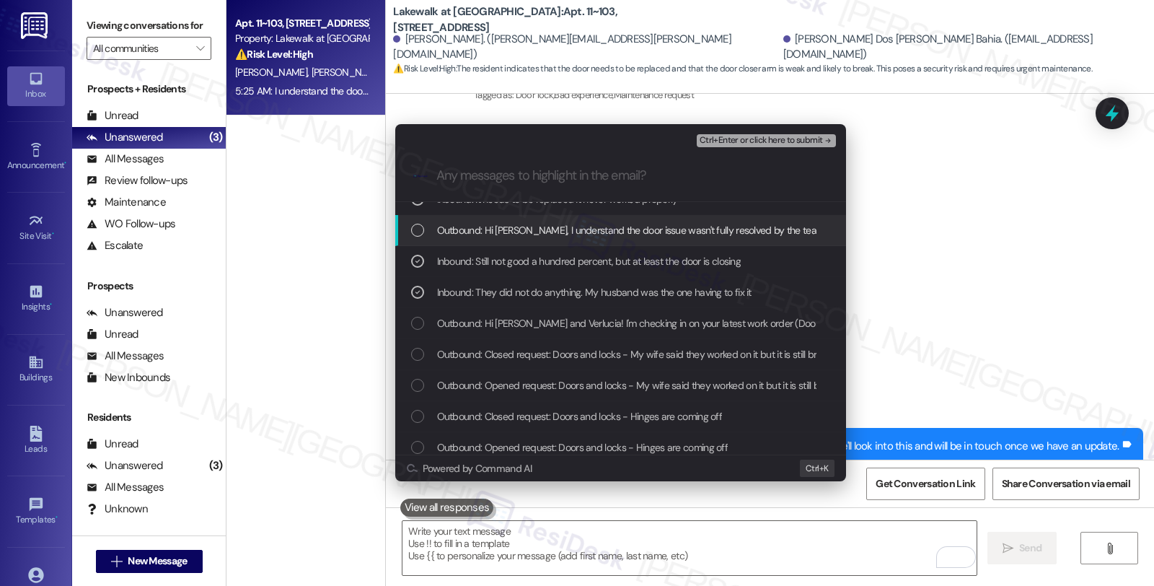
click at [751, 137] on span "Ctrl+Enter or click here to submit" at bounding box center [760, 141] width 123 height 10
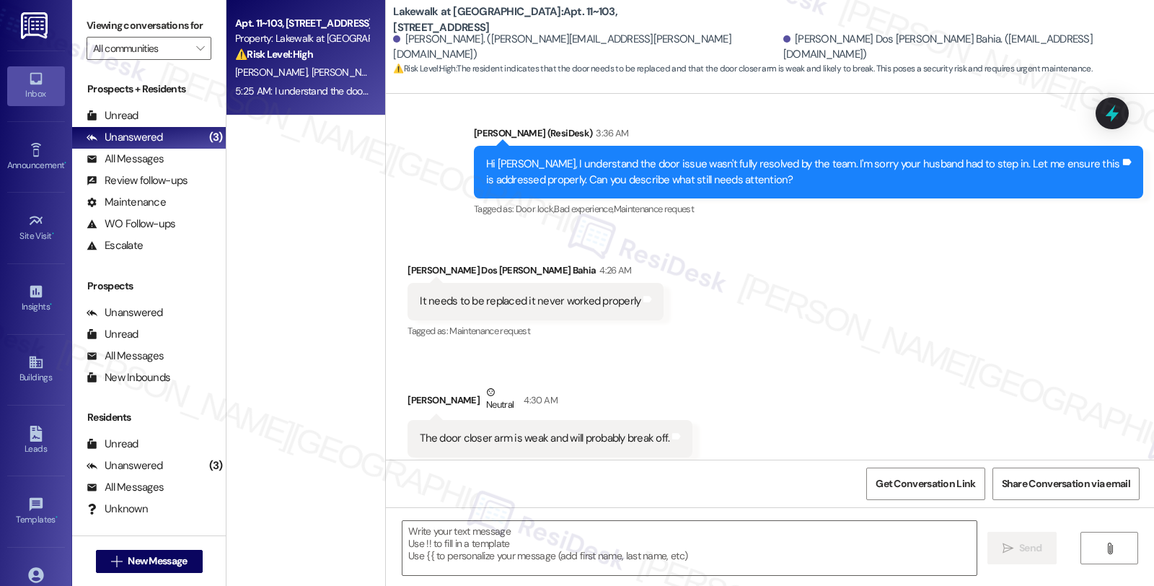
type textarea "Fetching suggested responses. Please feel free to read through the conversation…"
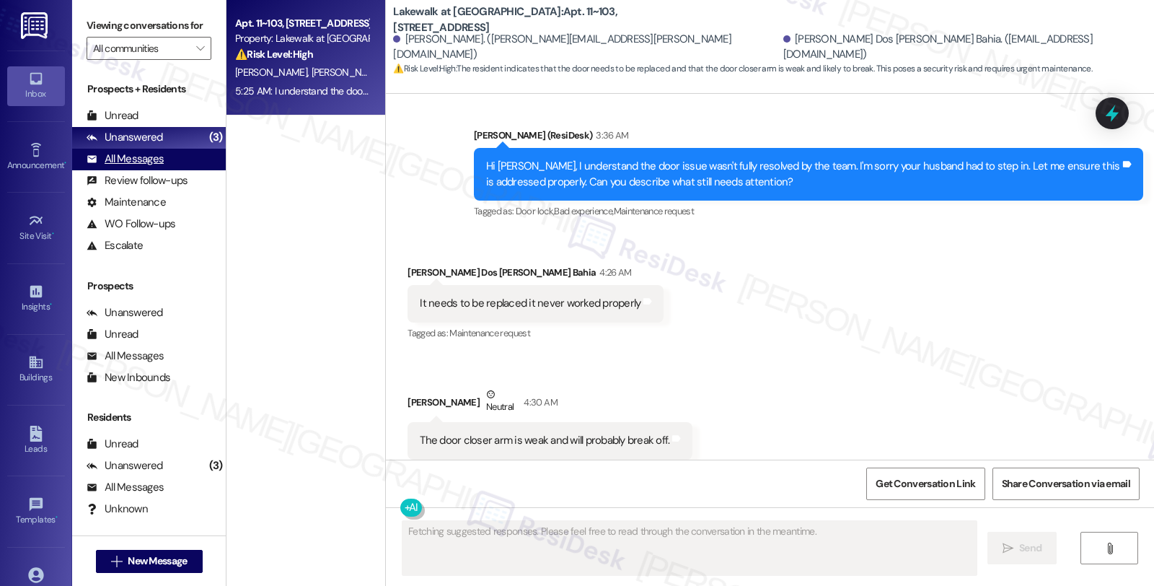
click at [140, 170] on div "All Messages (undefined)" at bounding box center [149, 160] width 154 height 22
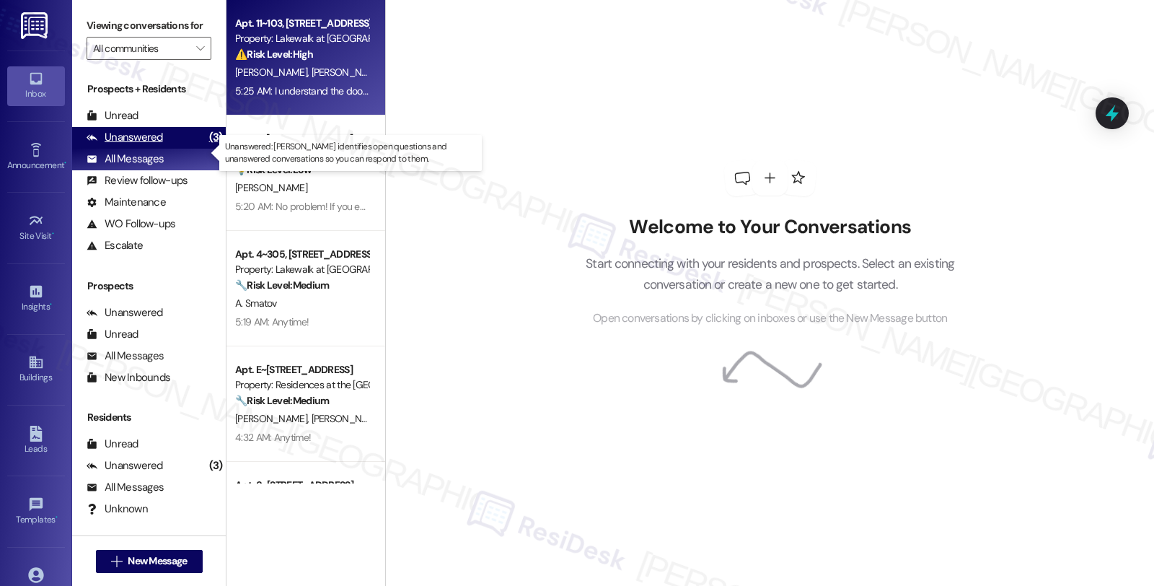
click at [149, 145] on div "Unanswered" at bounding box center [125, 137] width 76 height 15
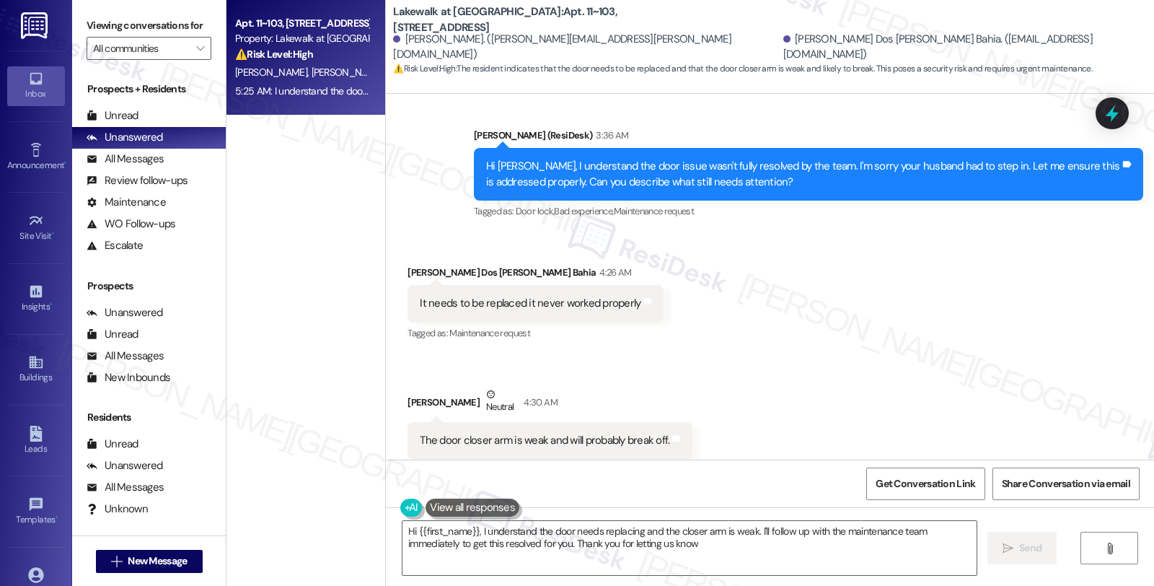
type textarea "Hi {{first_name}}, I understand the door needs replacing and the closer arm is …"
